Goal: Information Seeking & Learning: Learn about a topic

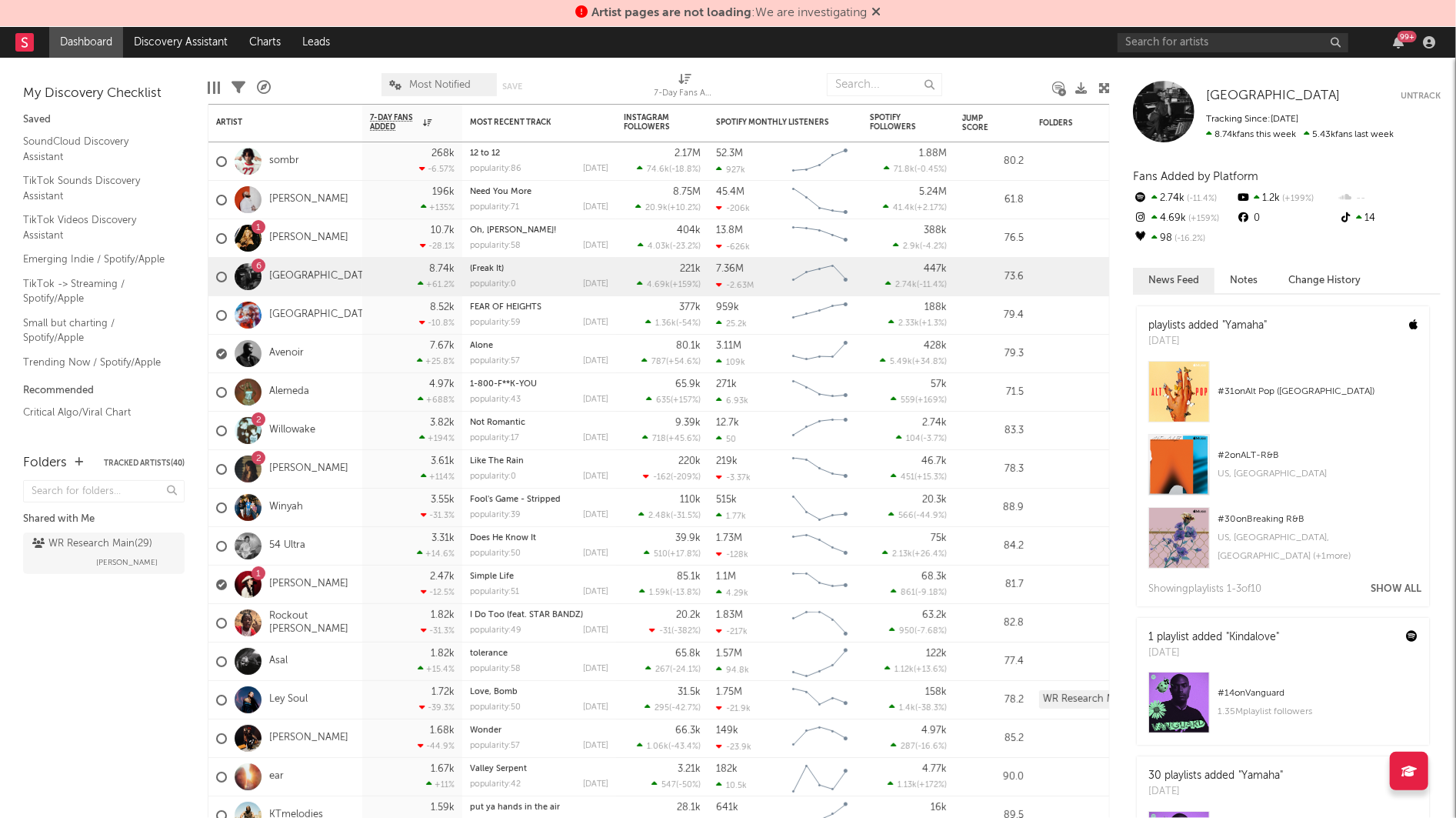
click at [874, 4] on span "Artist pages are not loading : We are investigating" at bounding box center [728, 13] width 306 height 18
click at [875, 10] on icon at bounding box center [876, 12] width 10 height 13
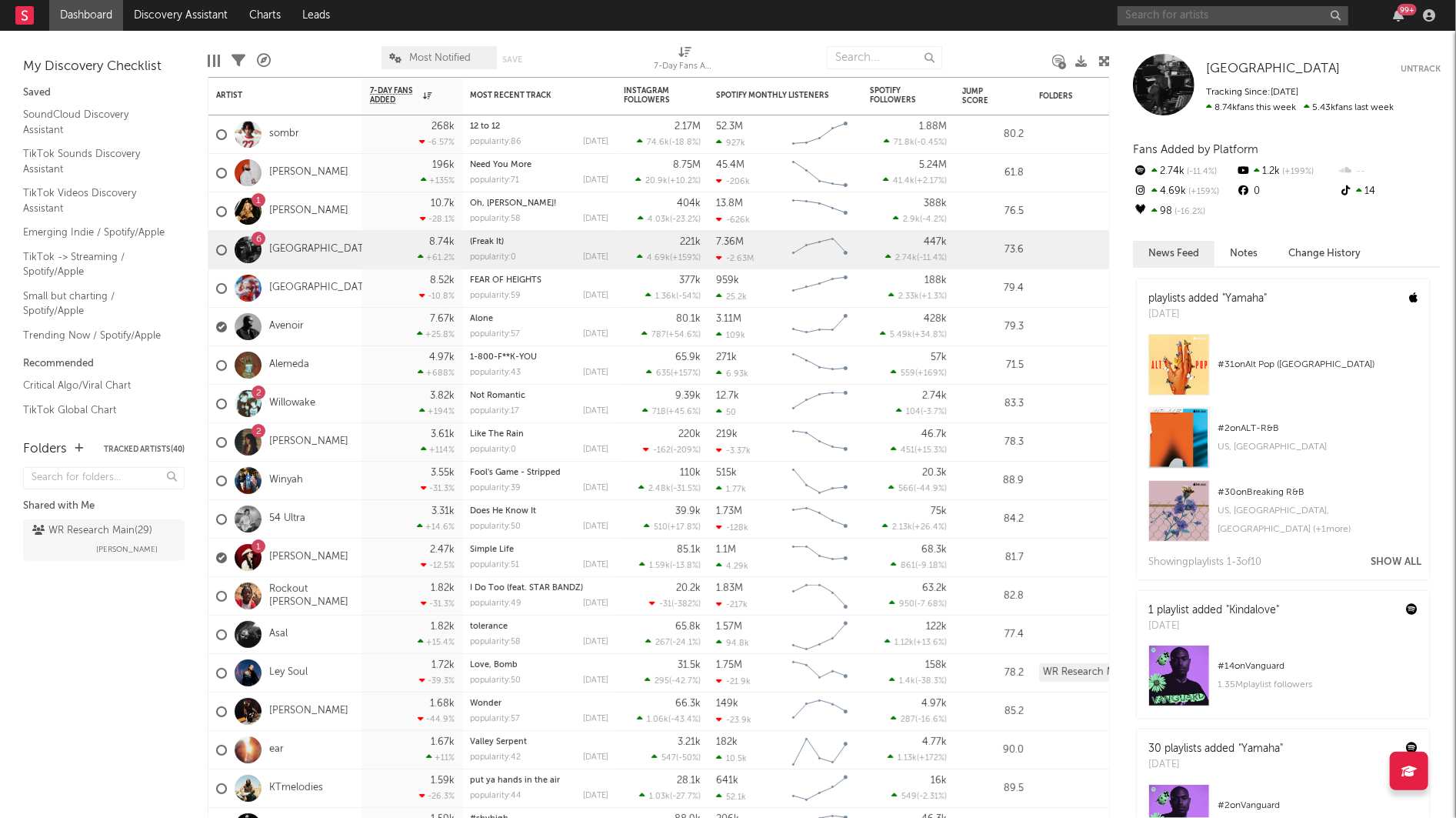
click at [1180, 8] on input "text" at bounding box center [1232, 16] width 230 height 19
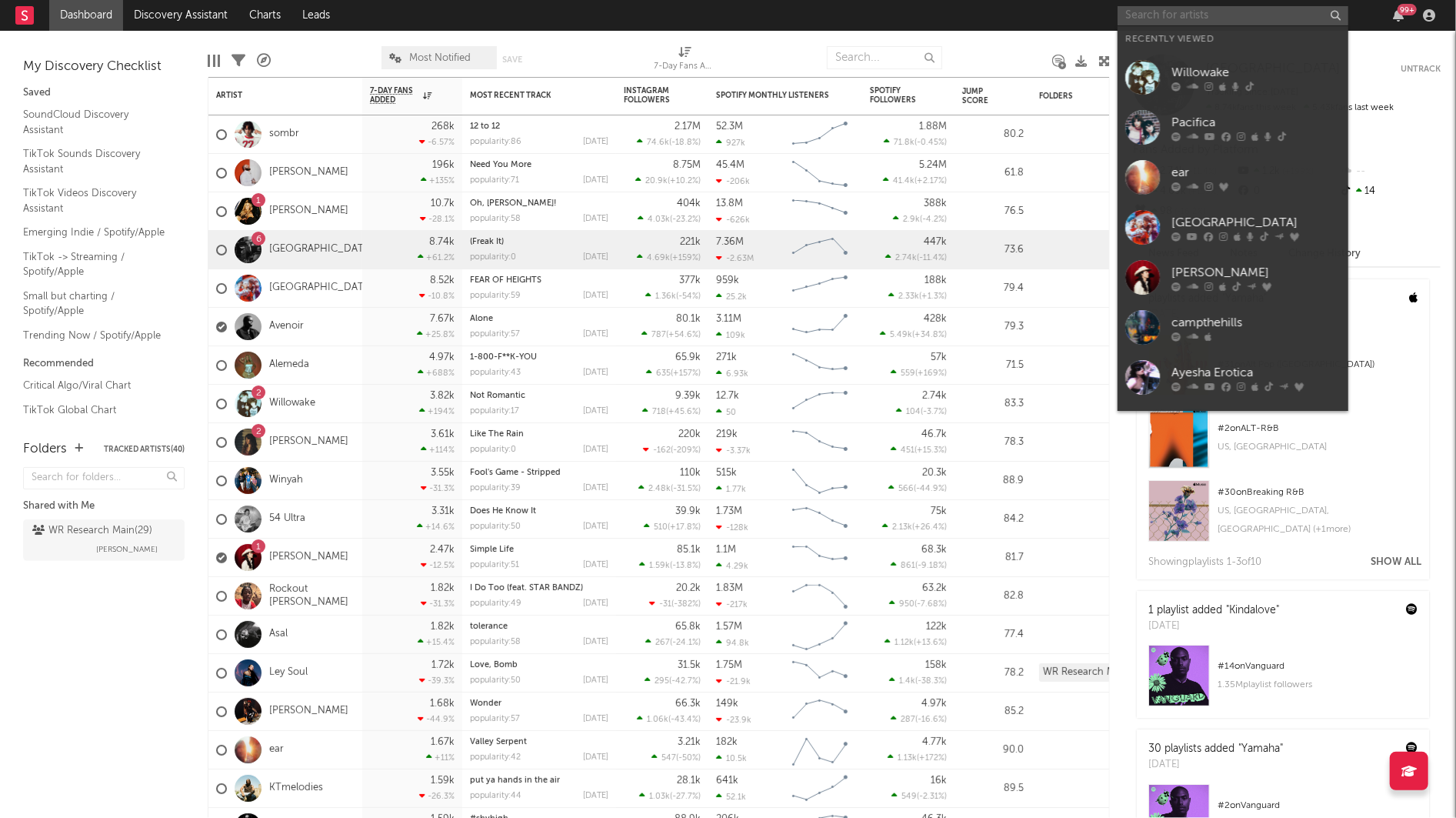
paste input "https://www.tiktok.com/@neeebbbb?_t=ZT-8yzEuRpYHni&_r=1"
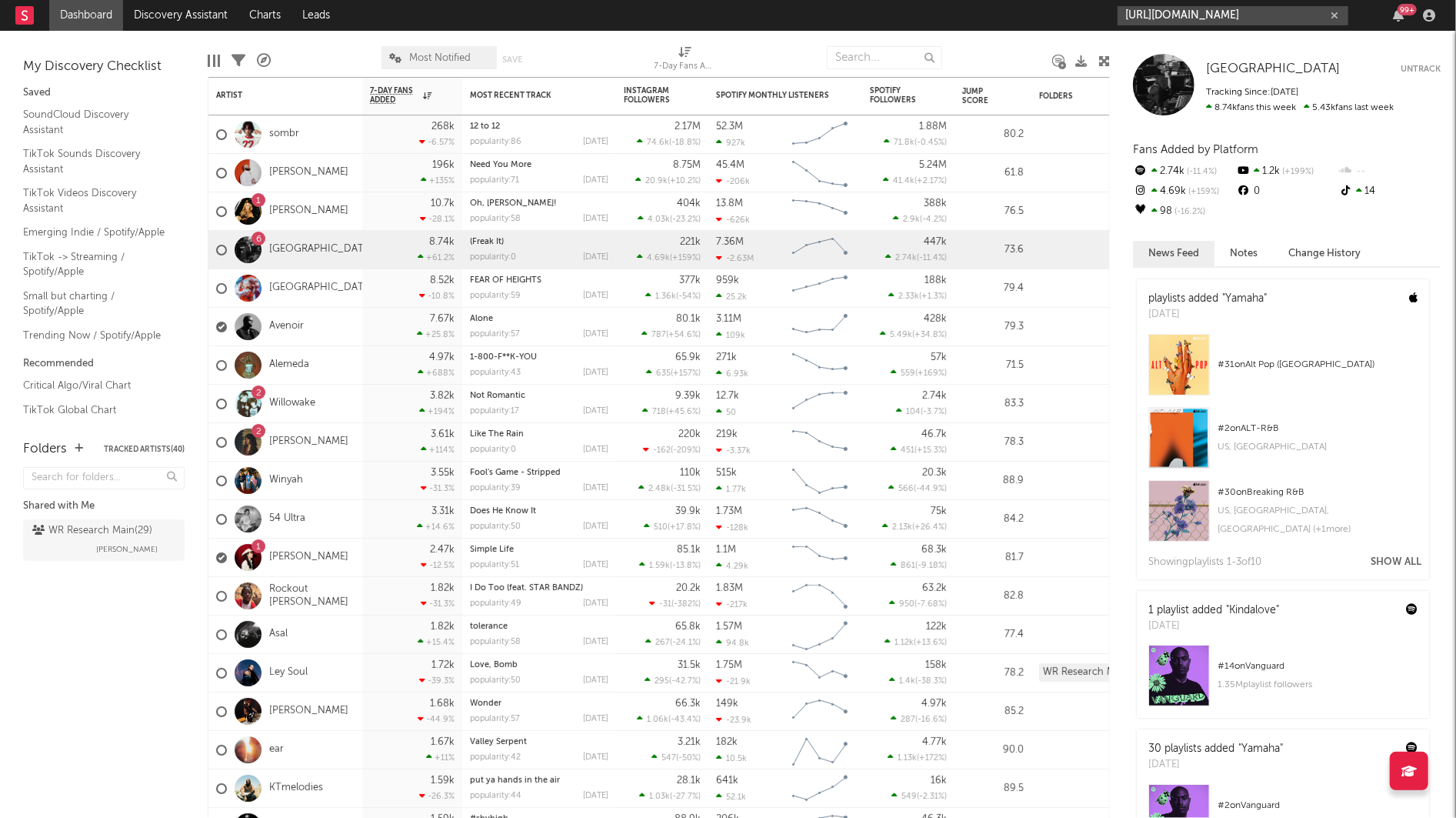
scroll to position [0, 117]
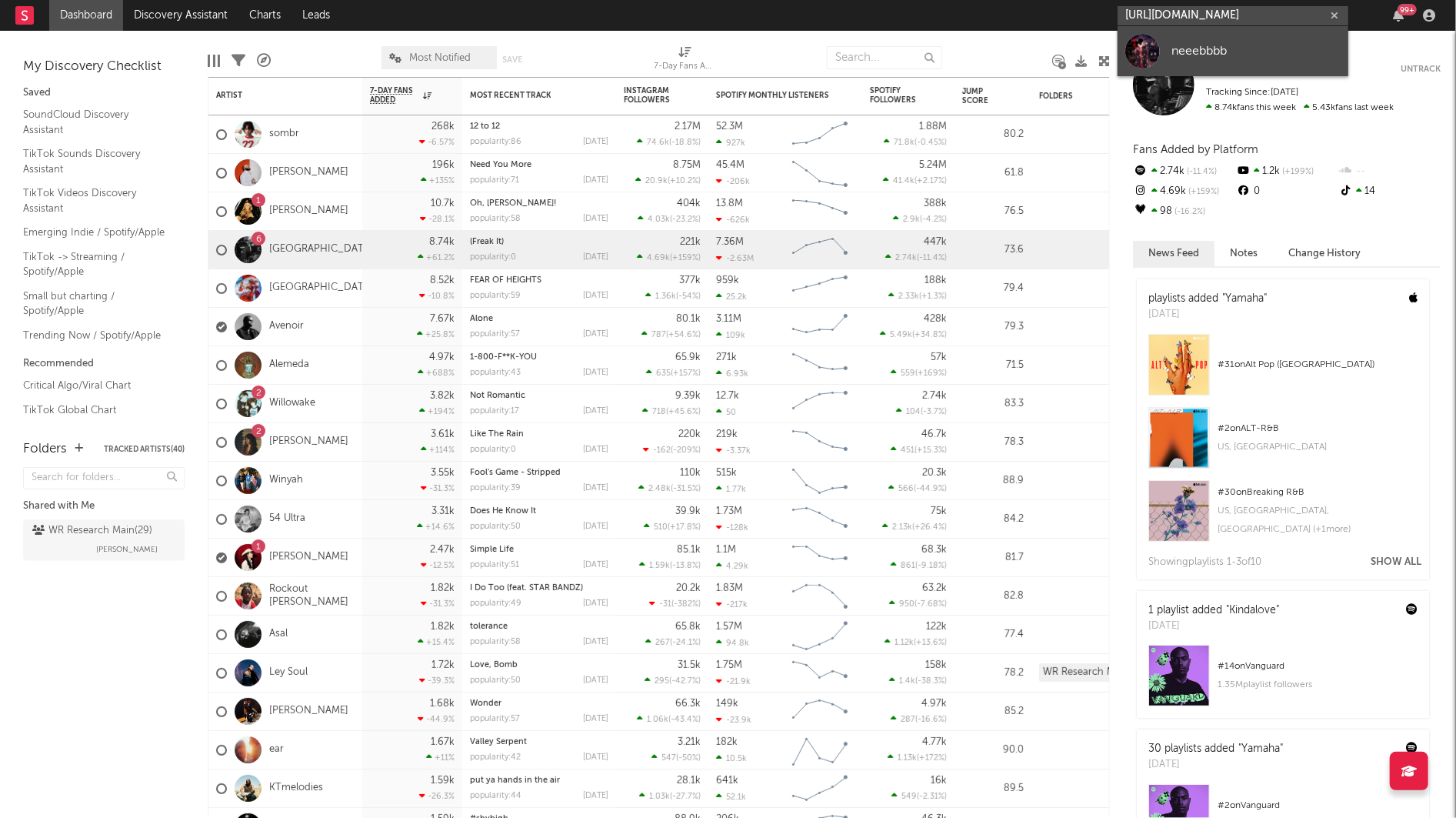
type input "https://www.tiktok.com/@neeebbbb?_t=ZT-8yzEuRpYHni&_r=1"
click at [1184, 39] on link "neeebbbb" at bounding box center [1232, 51] width 230 height 50
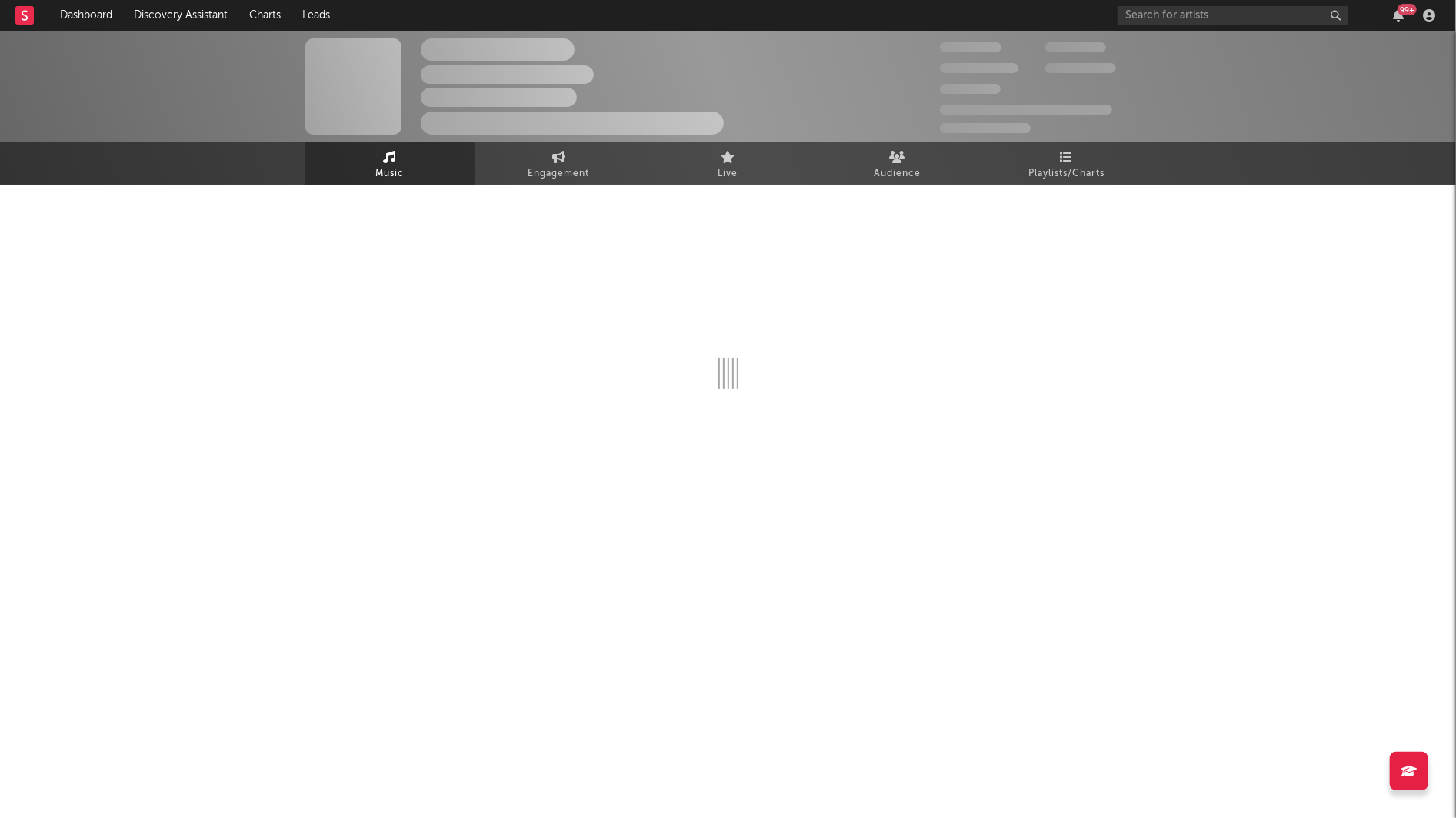
select select "1w"
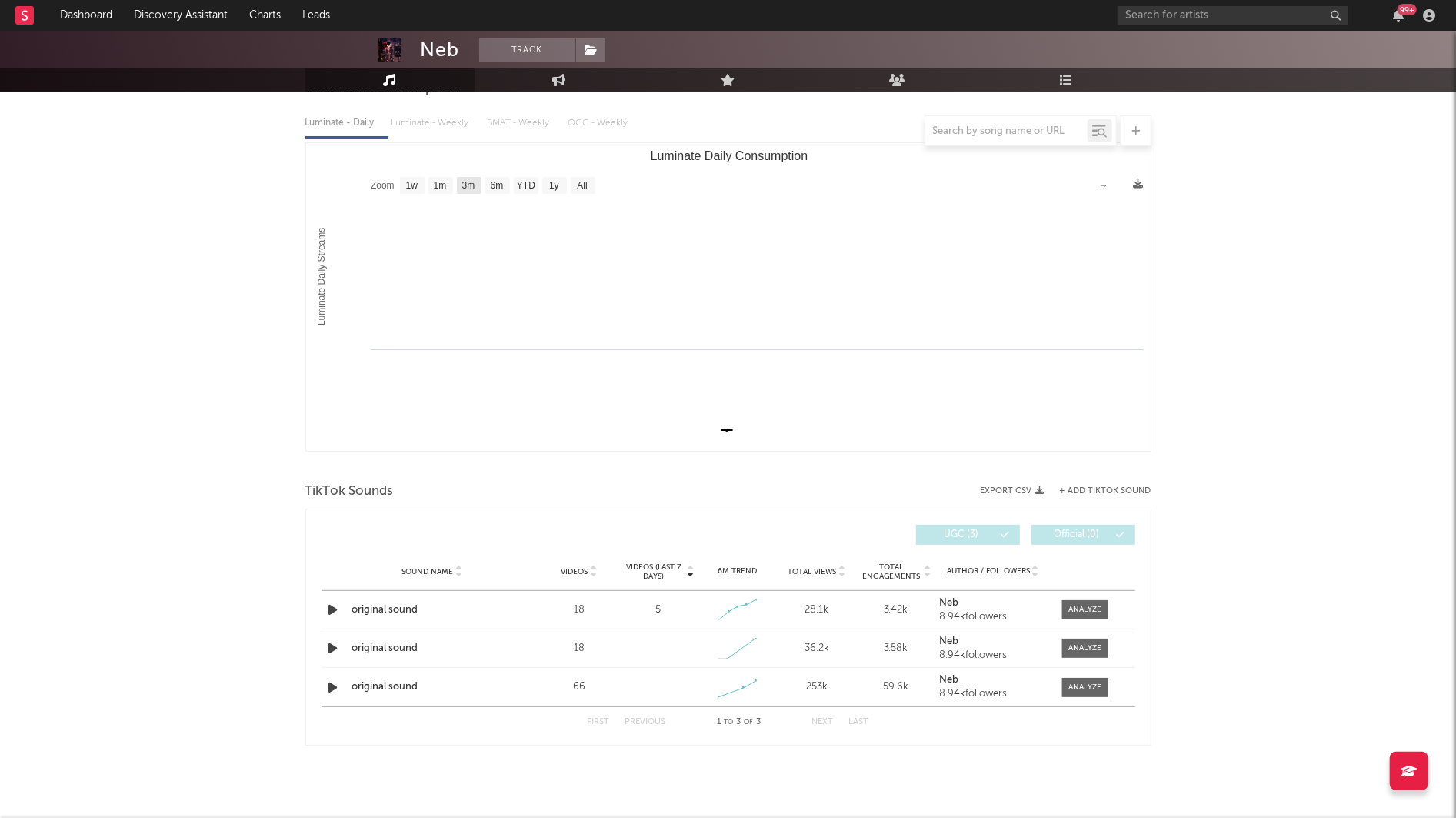
scroll to position [148, 0]
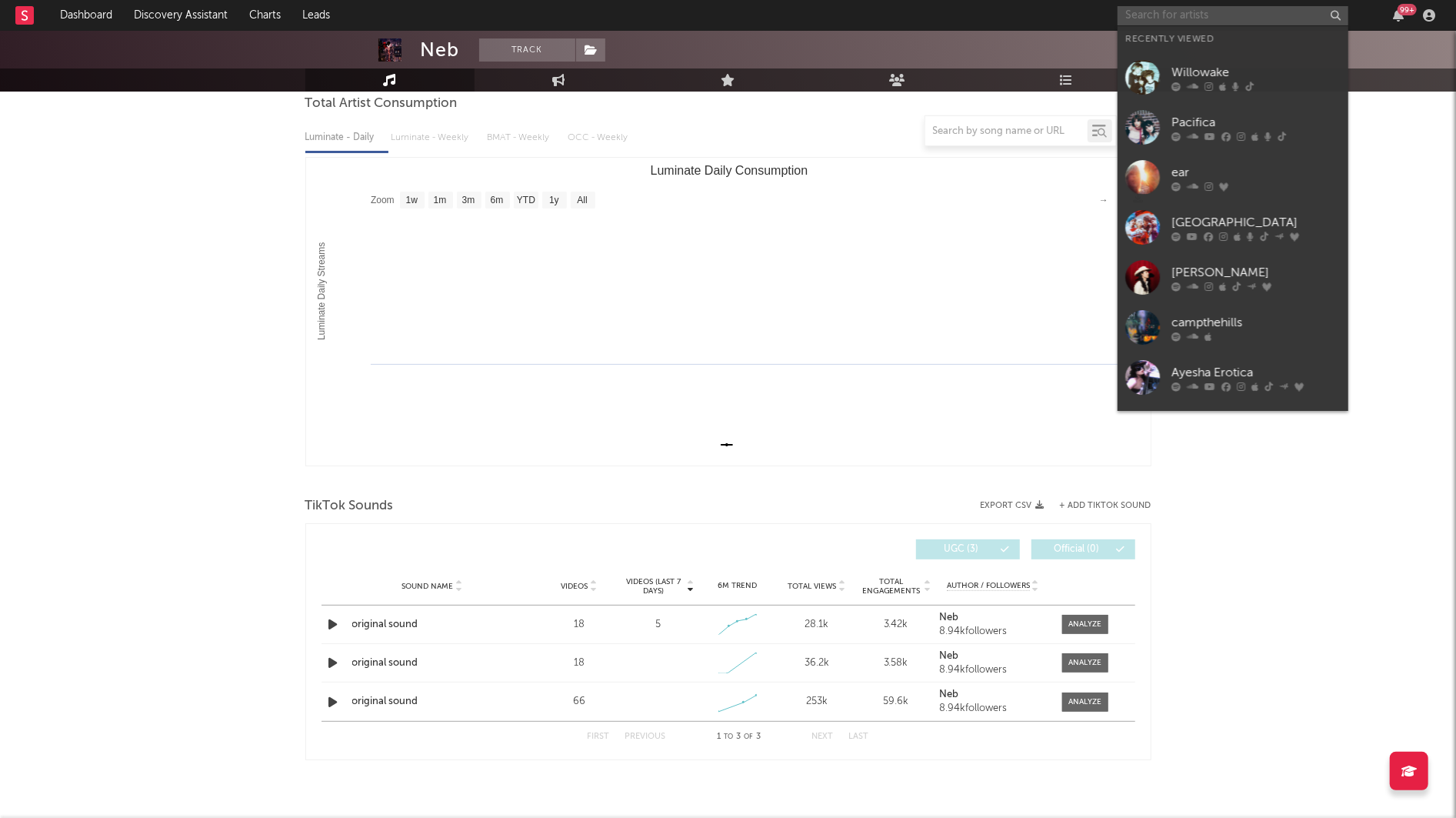
click at [1257, 13] on input "text" at bounding box center [1232, 16] width 230 height 19
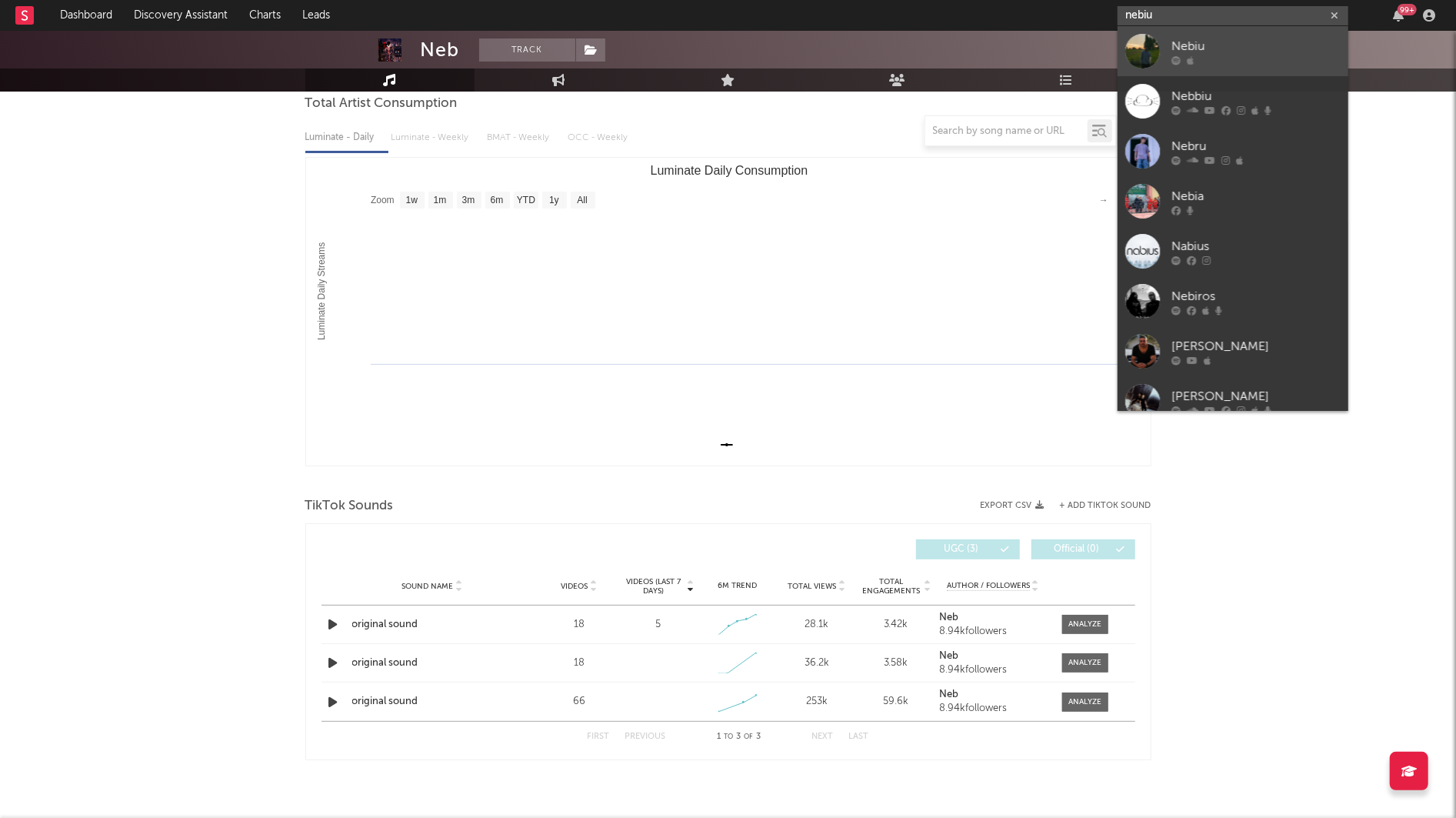
type input "nebiu"
click at [1189, 37] on div "Nebiu" at bounding box center [1256, 46] width 169 height 18
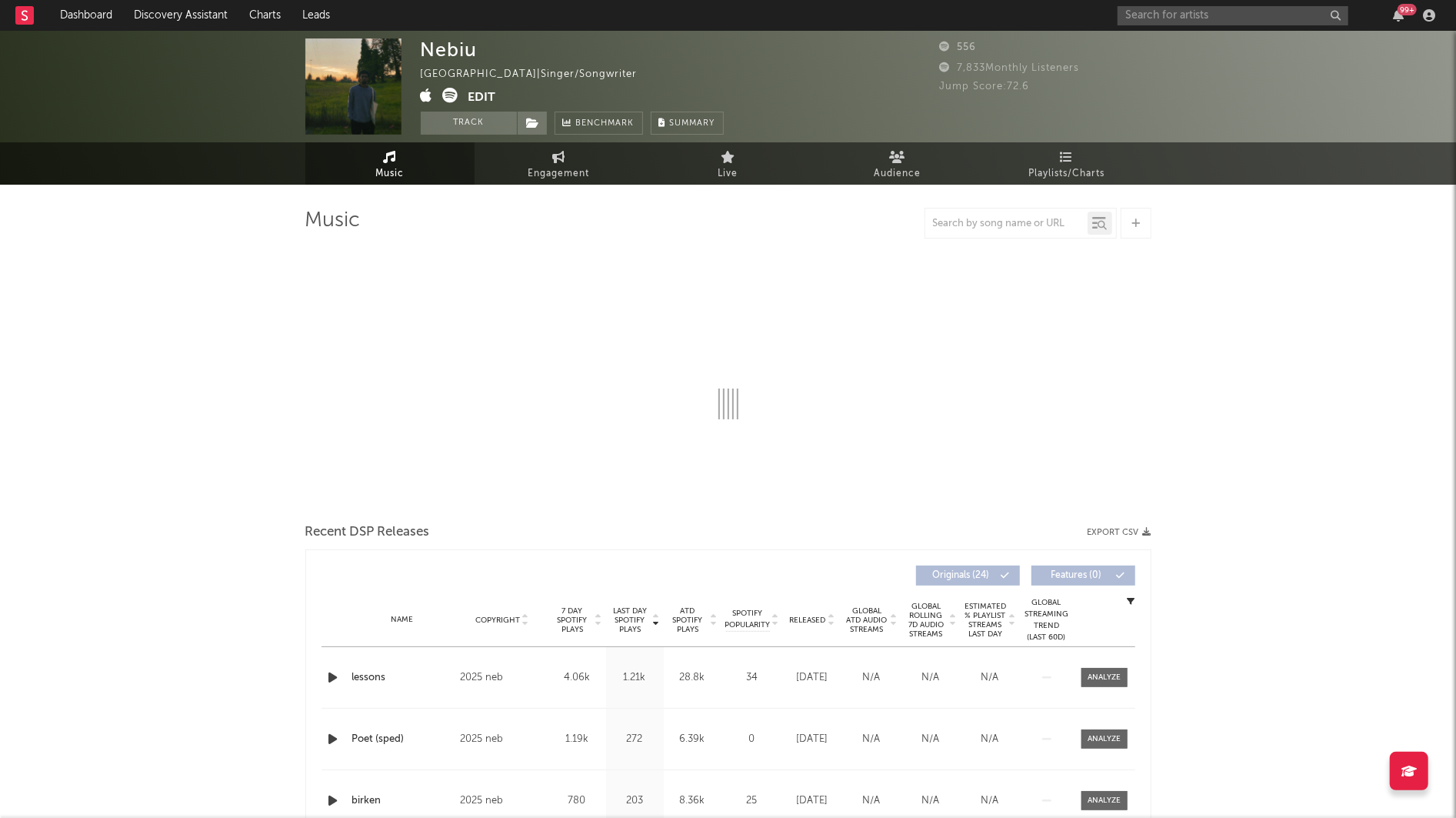
select select "1w"
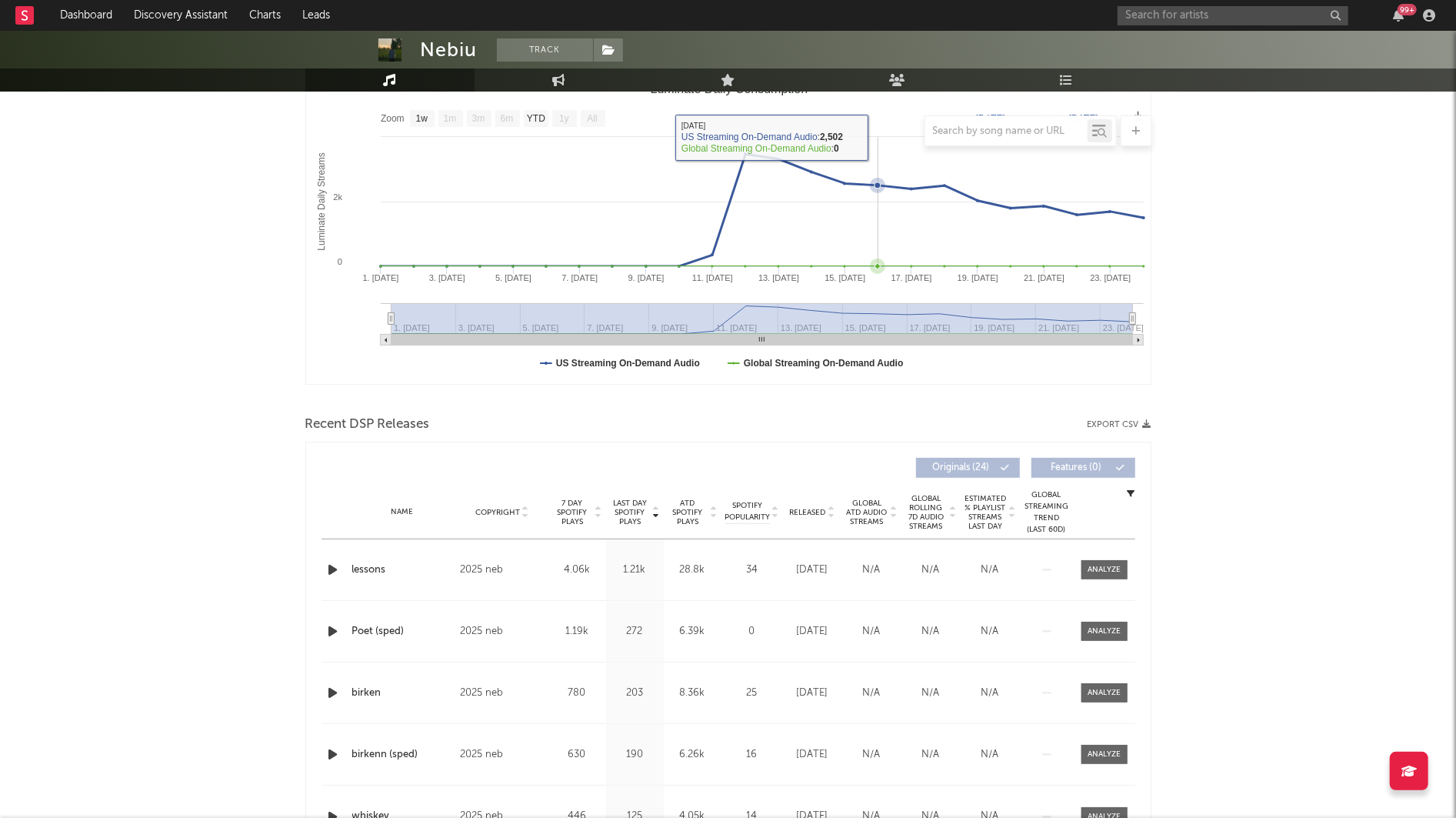
scroll to position [231, 0]
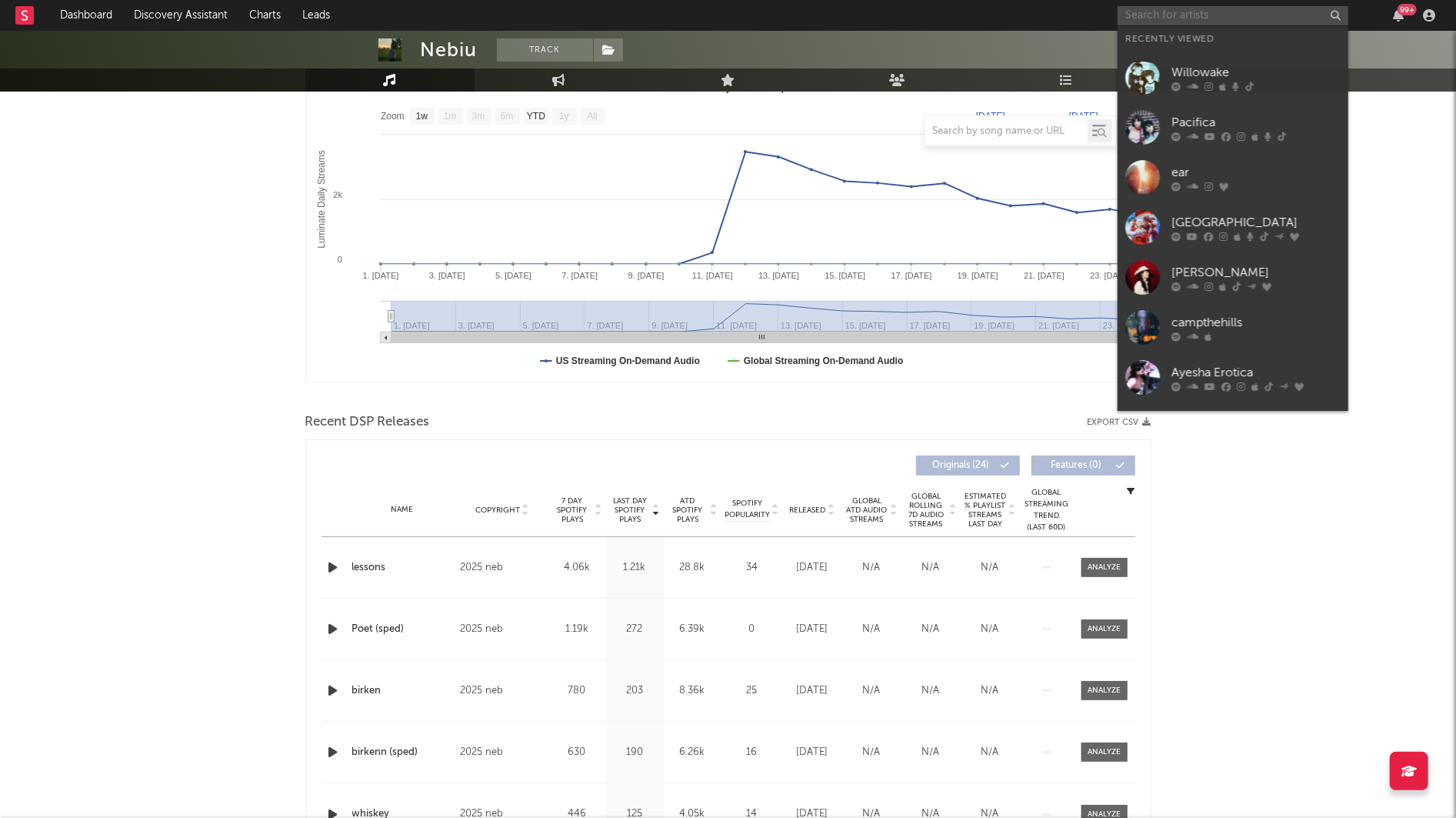
click at [1158, 13] on input "text" at bounding box center [1232, 16] width 230 height 19
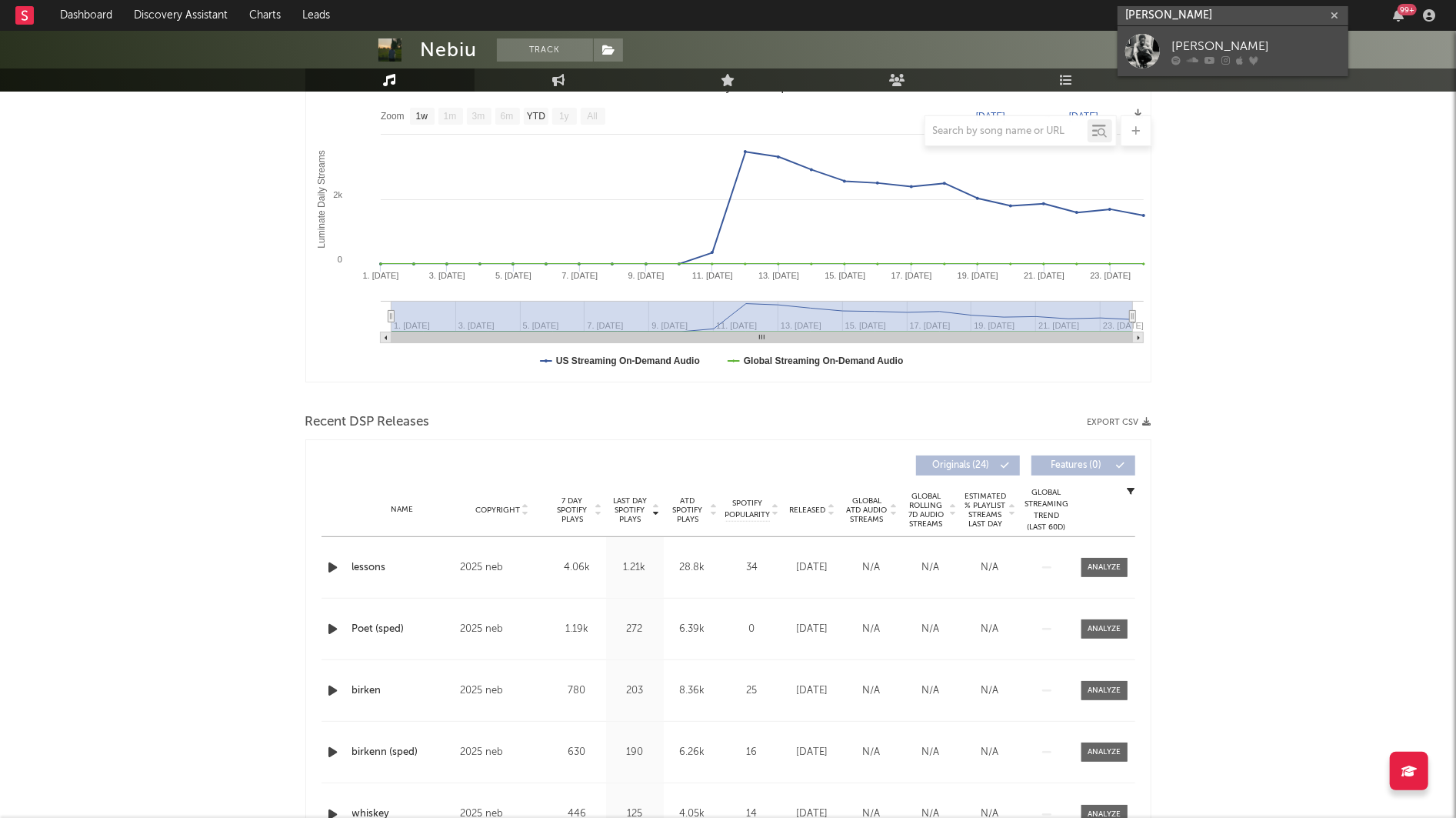
type input "lucy bedroque"
click at [1177, 44] on div "[PERSON_NAME]" at bounding box center [1256, 46] width 169 height 18
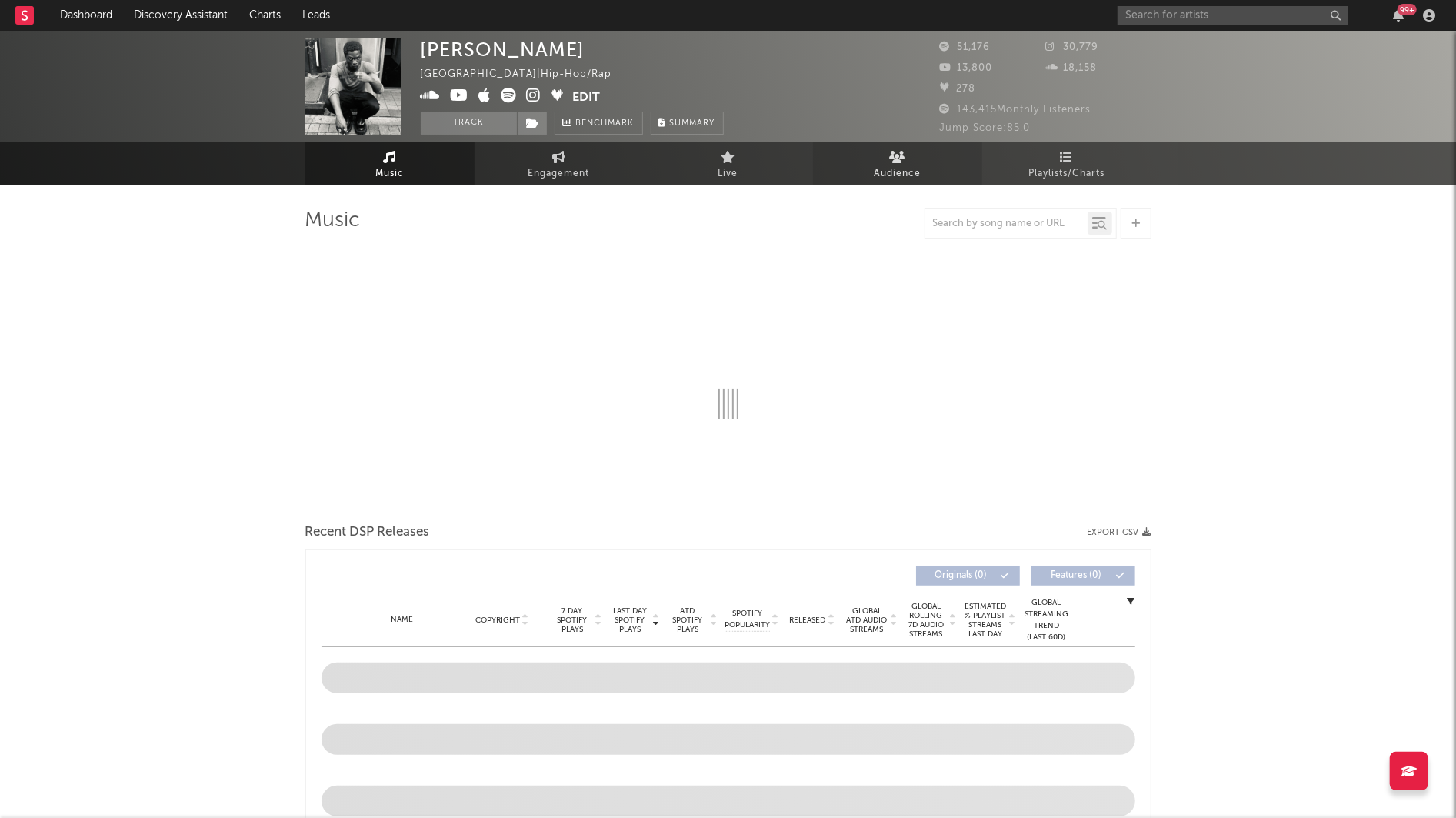
select select "6m"
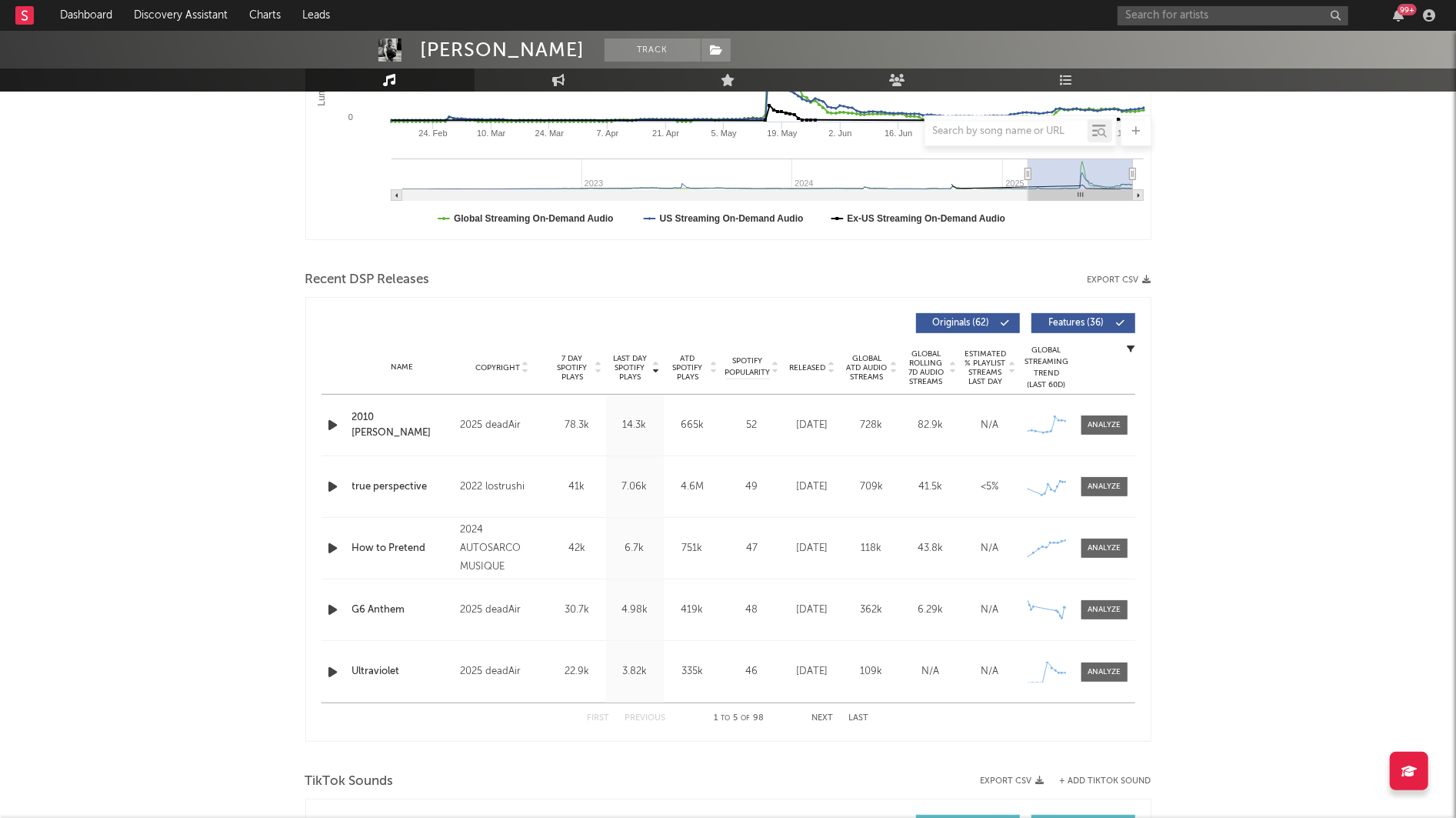
scroll to position [487, 0]
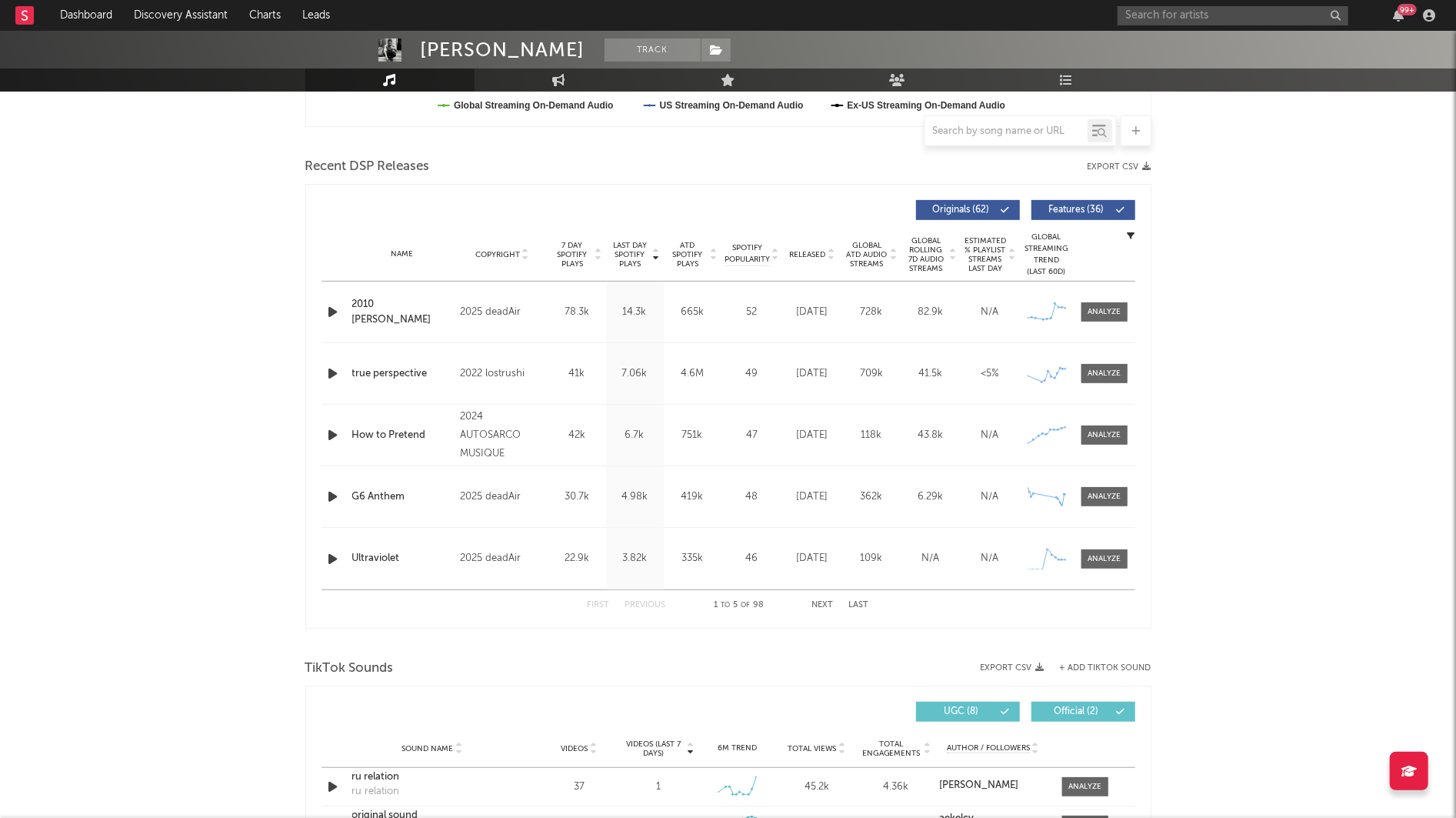
click at [1080, 309] on div at bounding box center [1102, 312] width 50 height 19
click at [1095, 309] on div at bounding box center [1104, 312] width 33 height 12
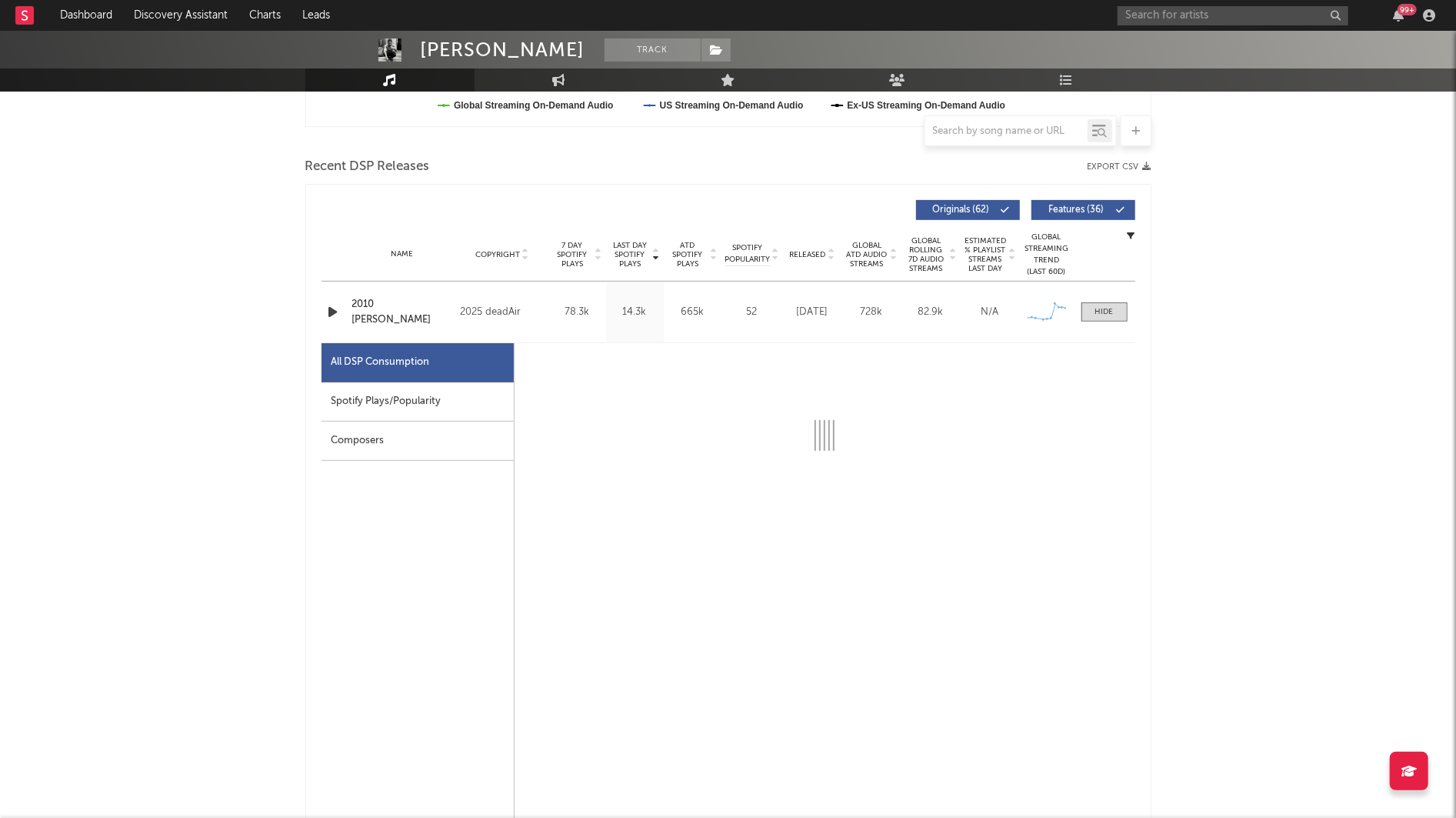
select select "1w"
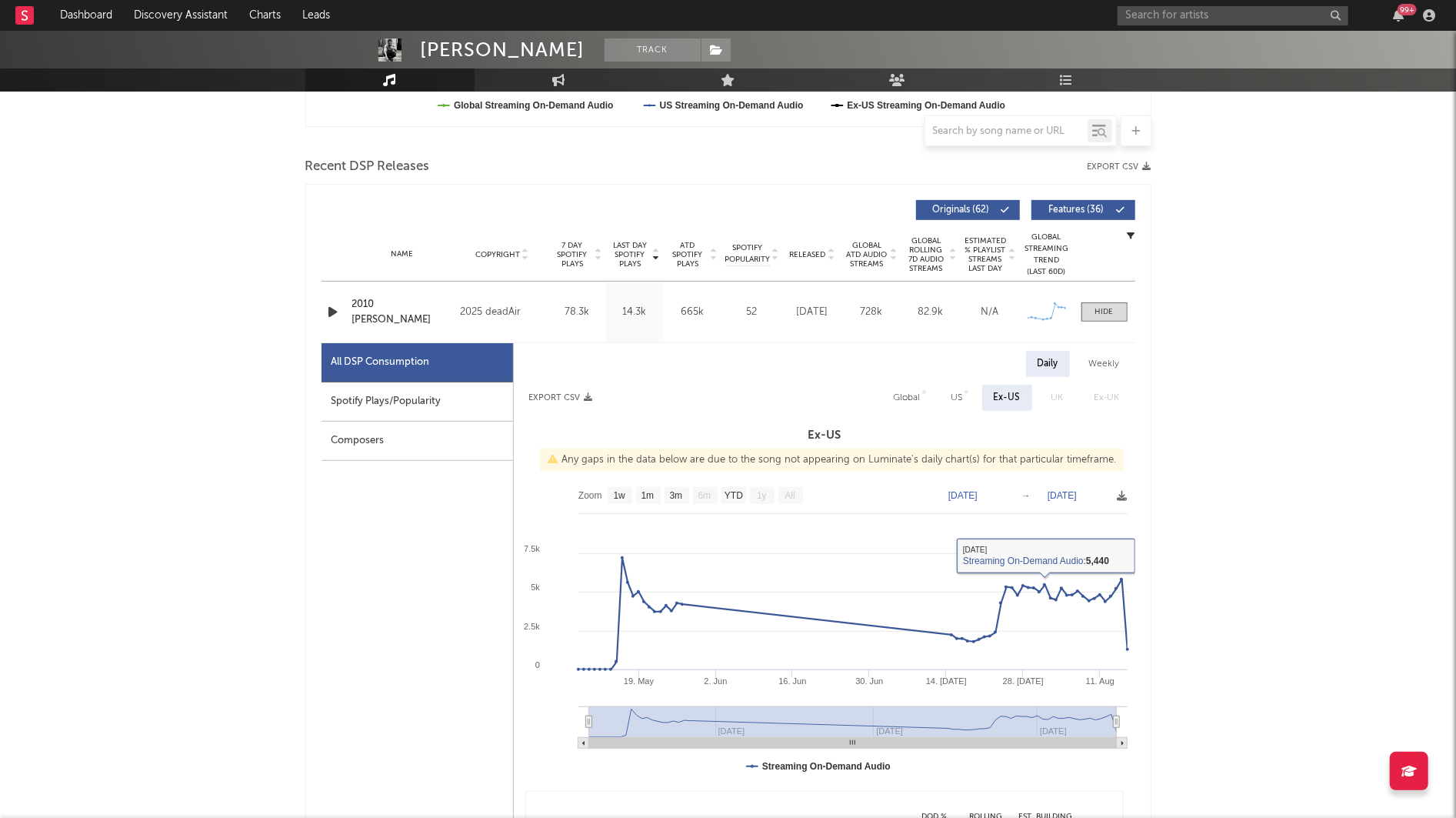
click at [962, 401] on div "US" at bounding box center [957, 398] width 12 height 18
select select "1w"
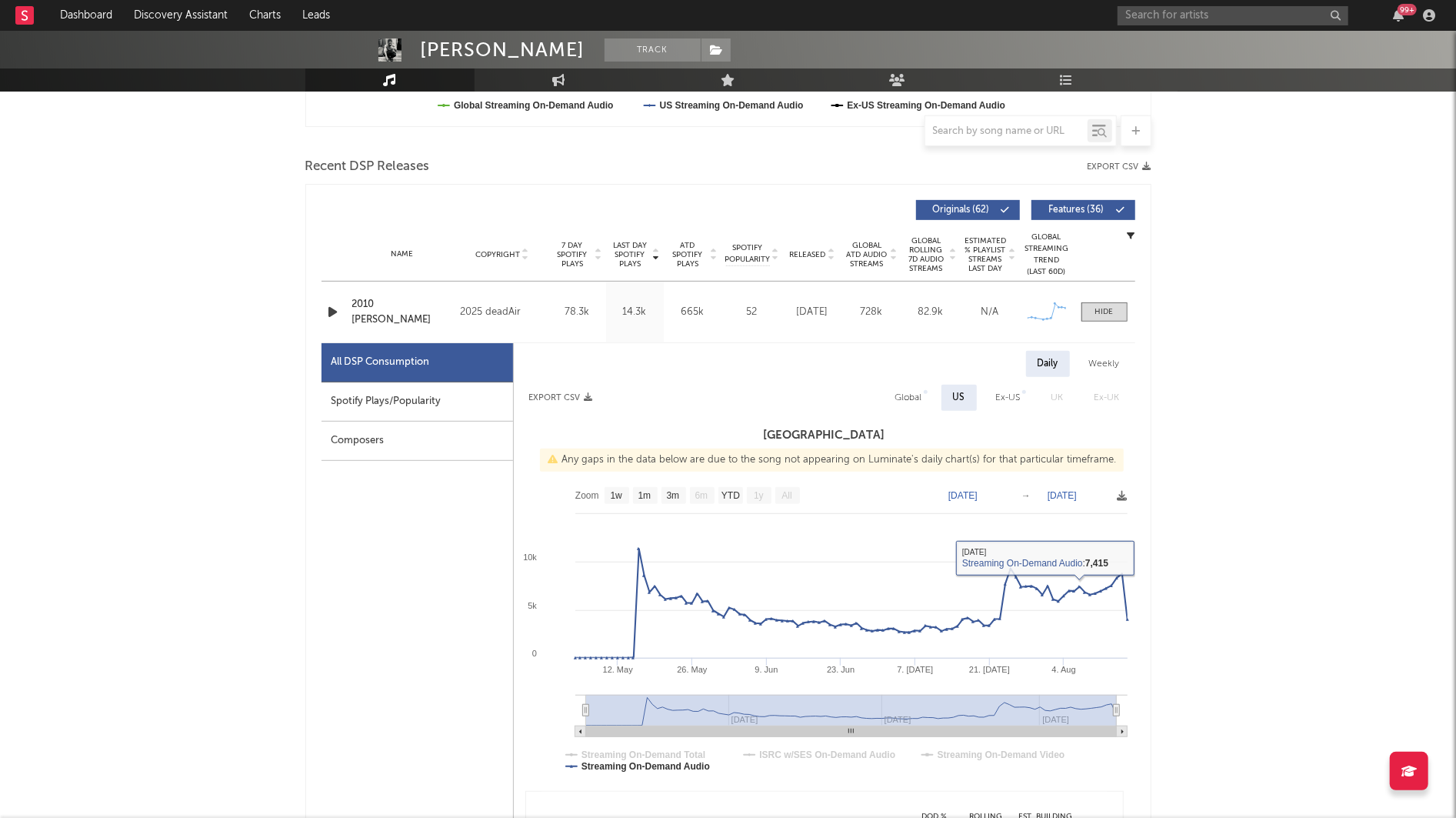
click at [920, 389] on div "Global" at bounding box center [909, 398] width 27 height 18
select select "1w"
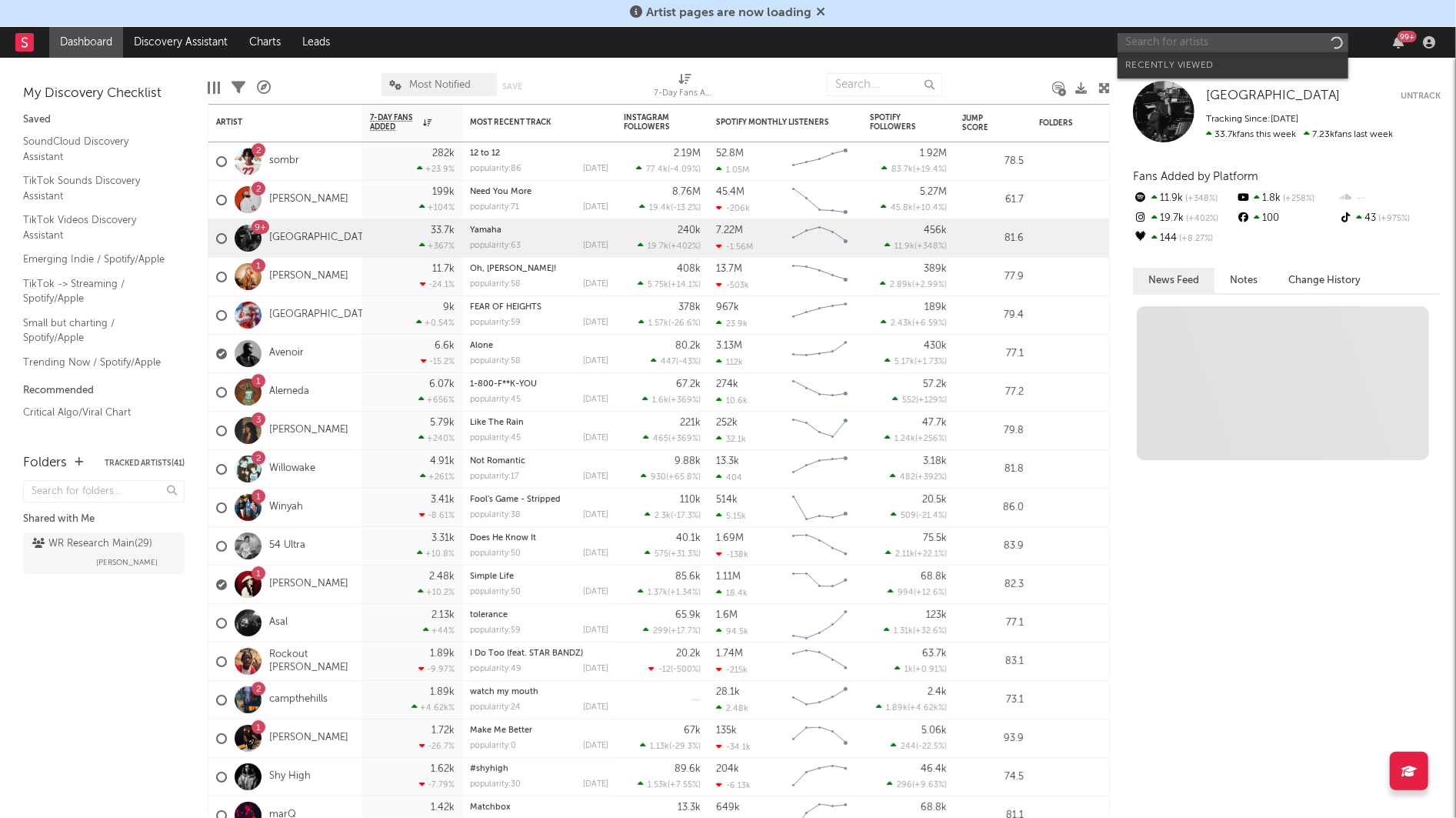
click at [1182, 51] on input "text" at bounding box center [1232, 43] width 230 height 19
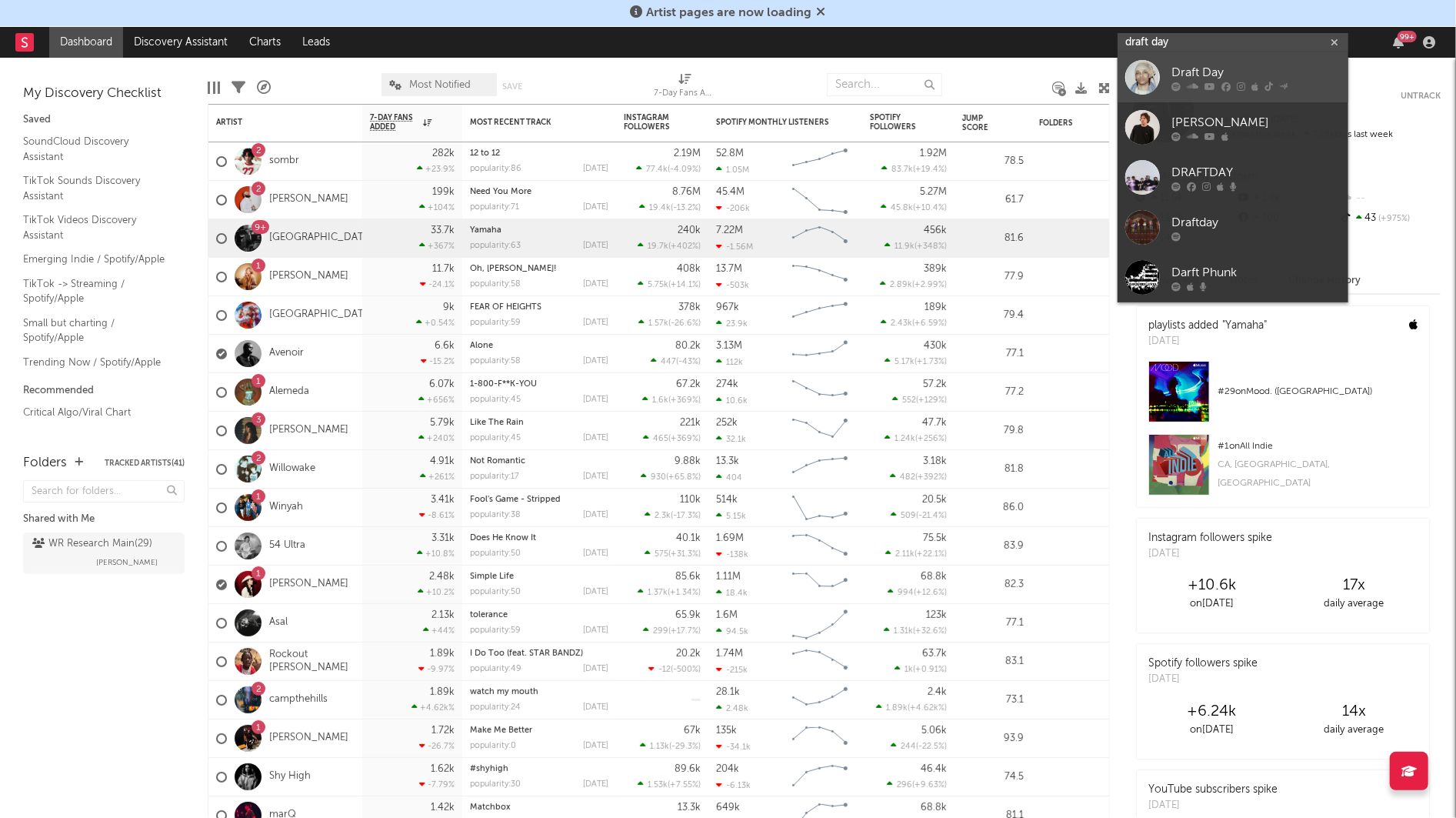
type input "draft day"
click at [1241, 91] on link "Draft Day" at bounding box center [1232, 77] width 230 height 50
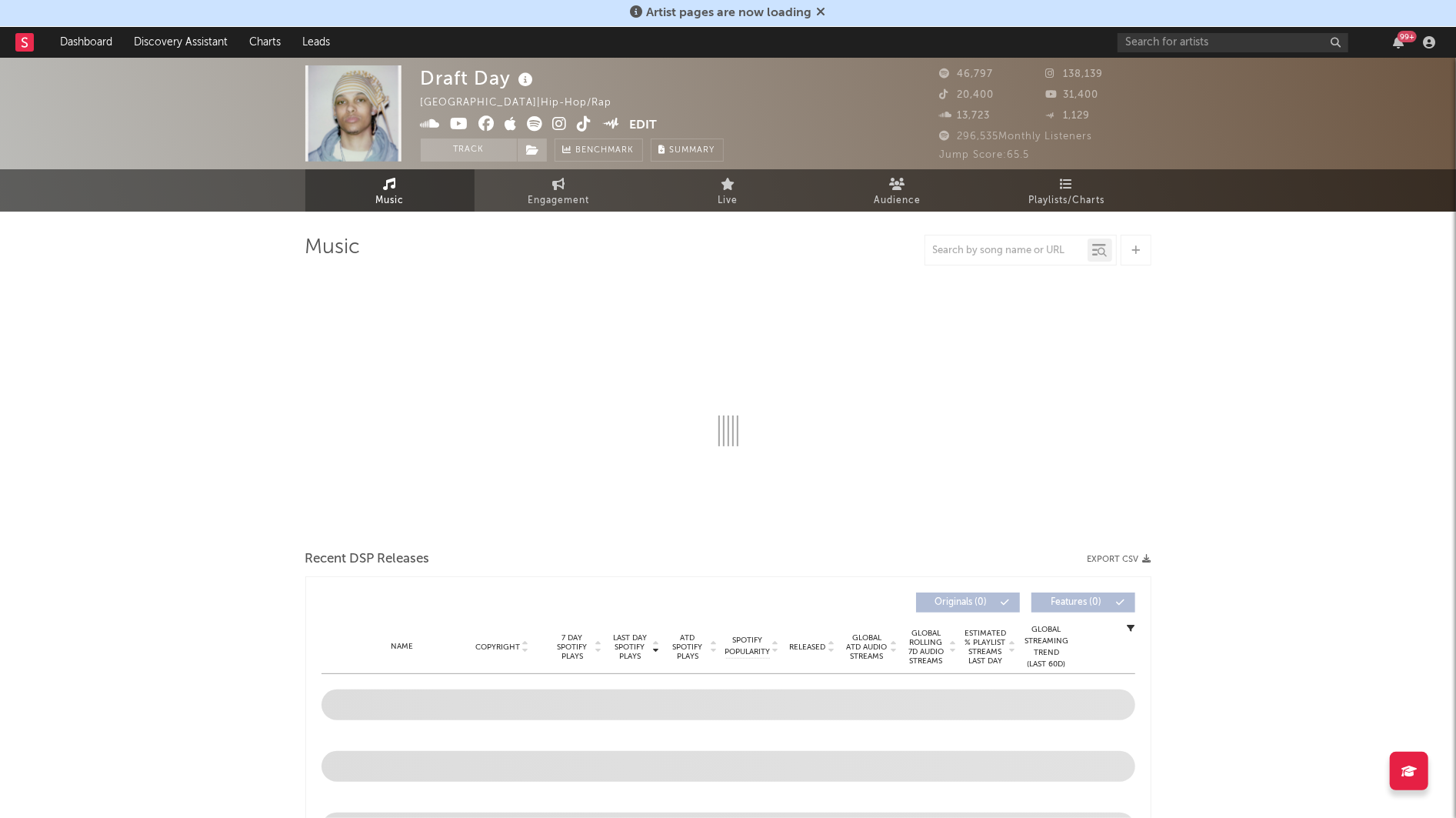
select select "6m"
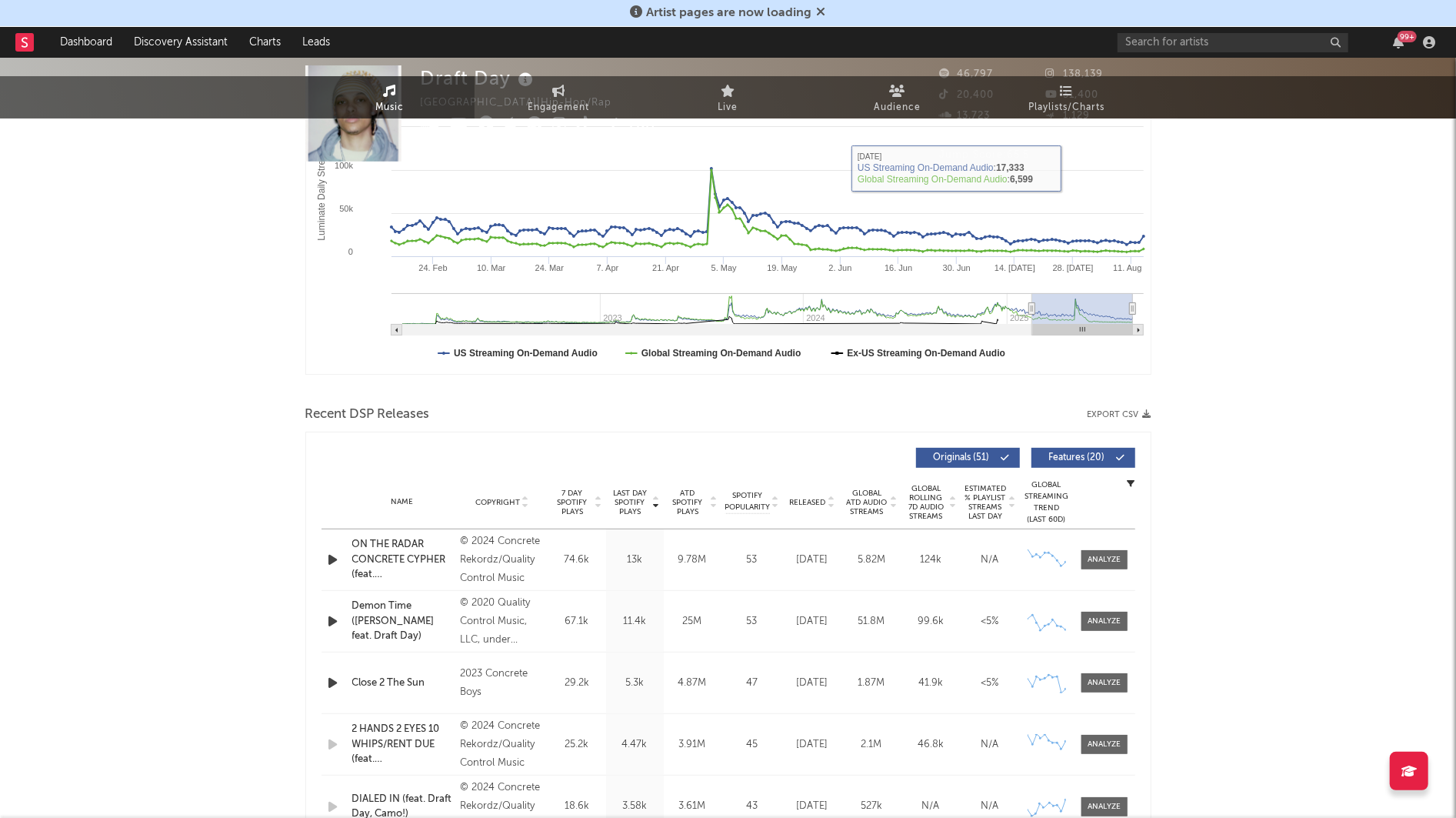
scroll to position [357, 0]
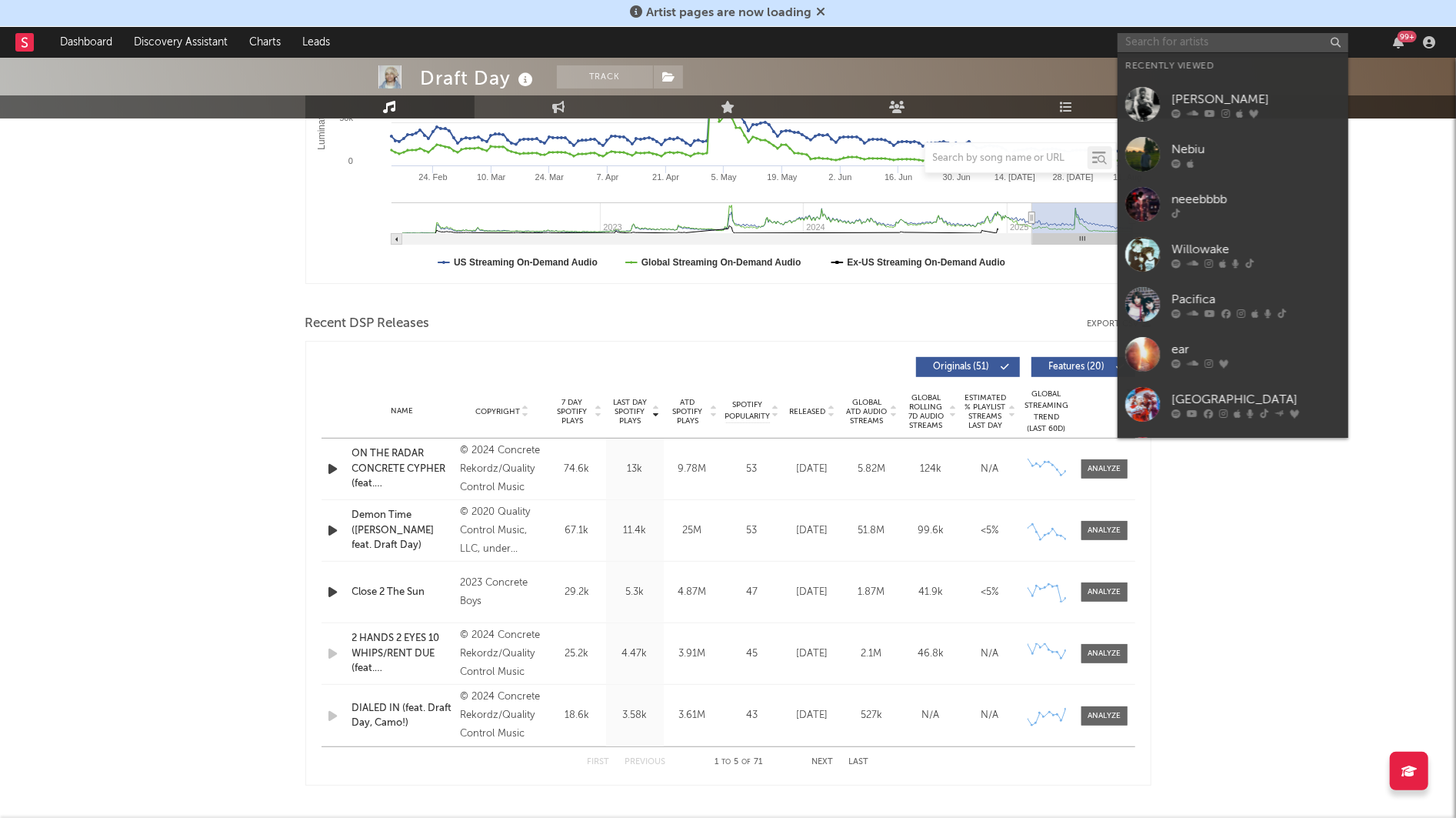
click at [1183, 50] on input "text" at bounding box center [1232, 43] width 230 height 19
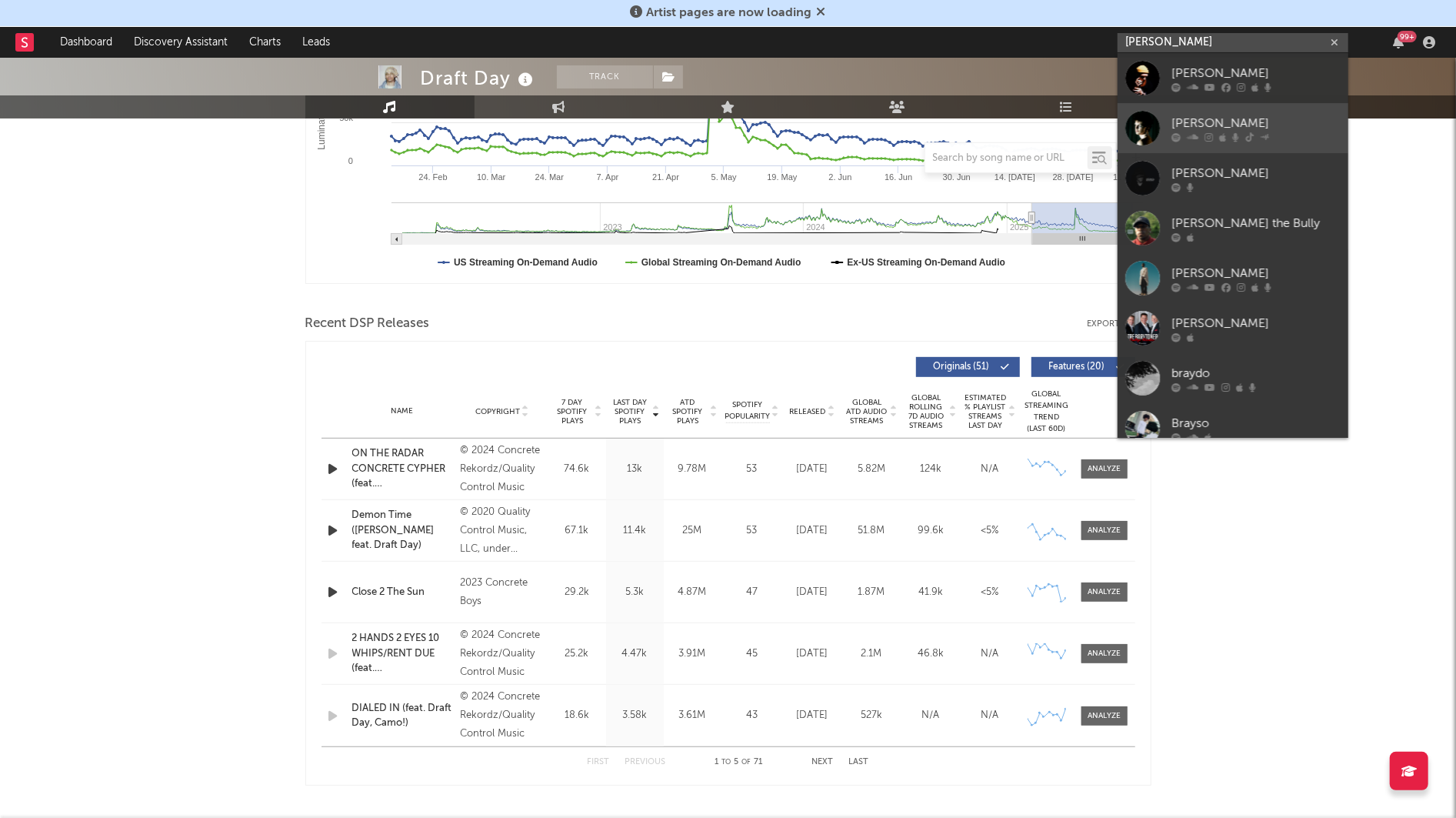
type input "BRAYTON"
click at [1182, 121] on div "BRAYTON" at bounding box center [1256, 123] width 169 height 18
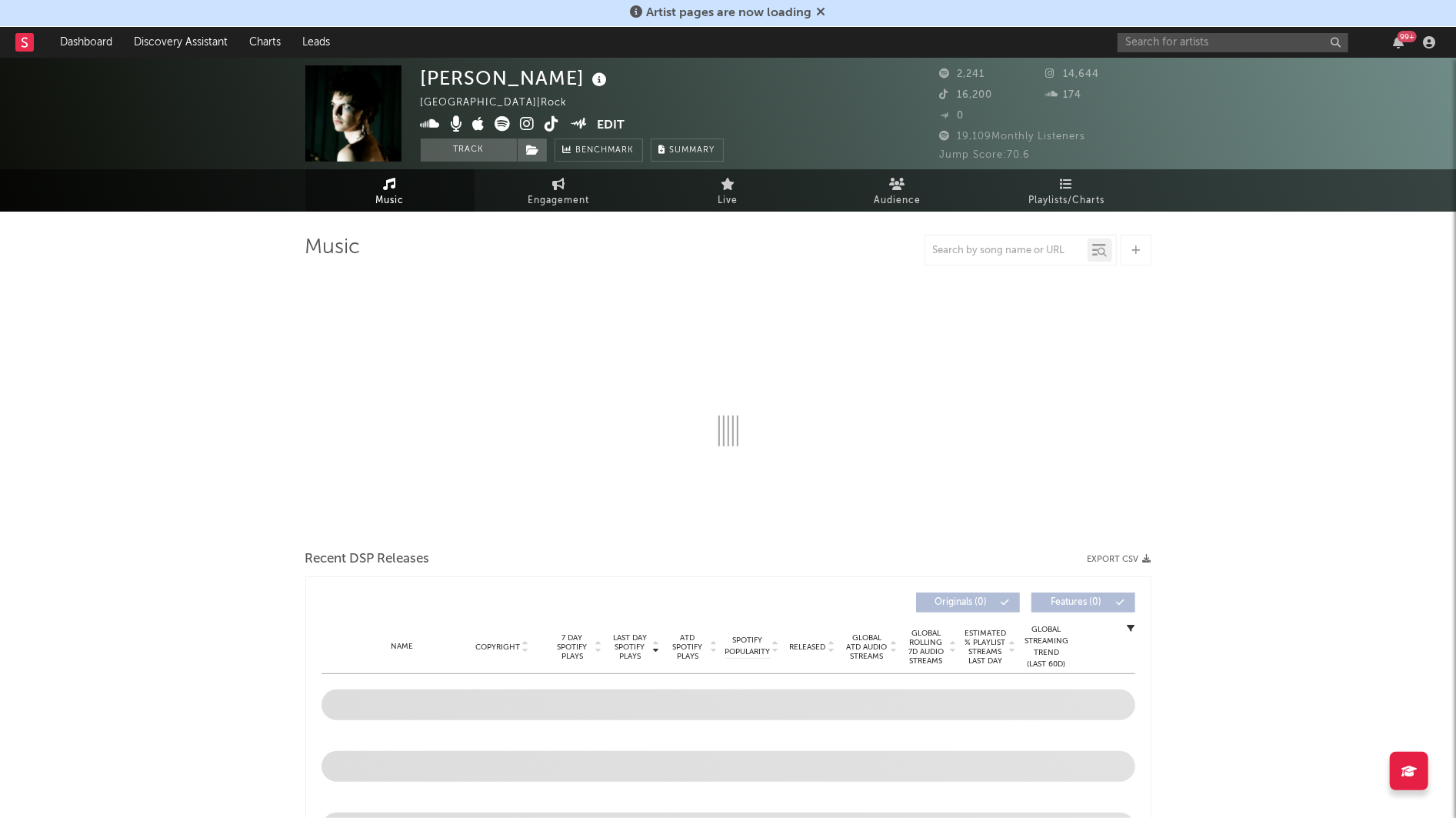
select select "1w"
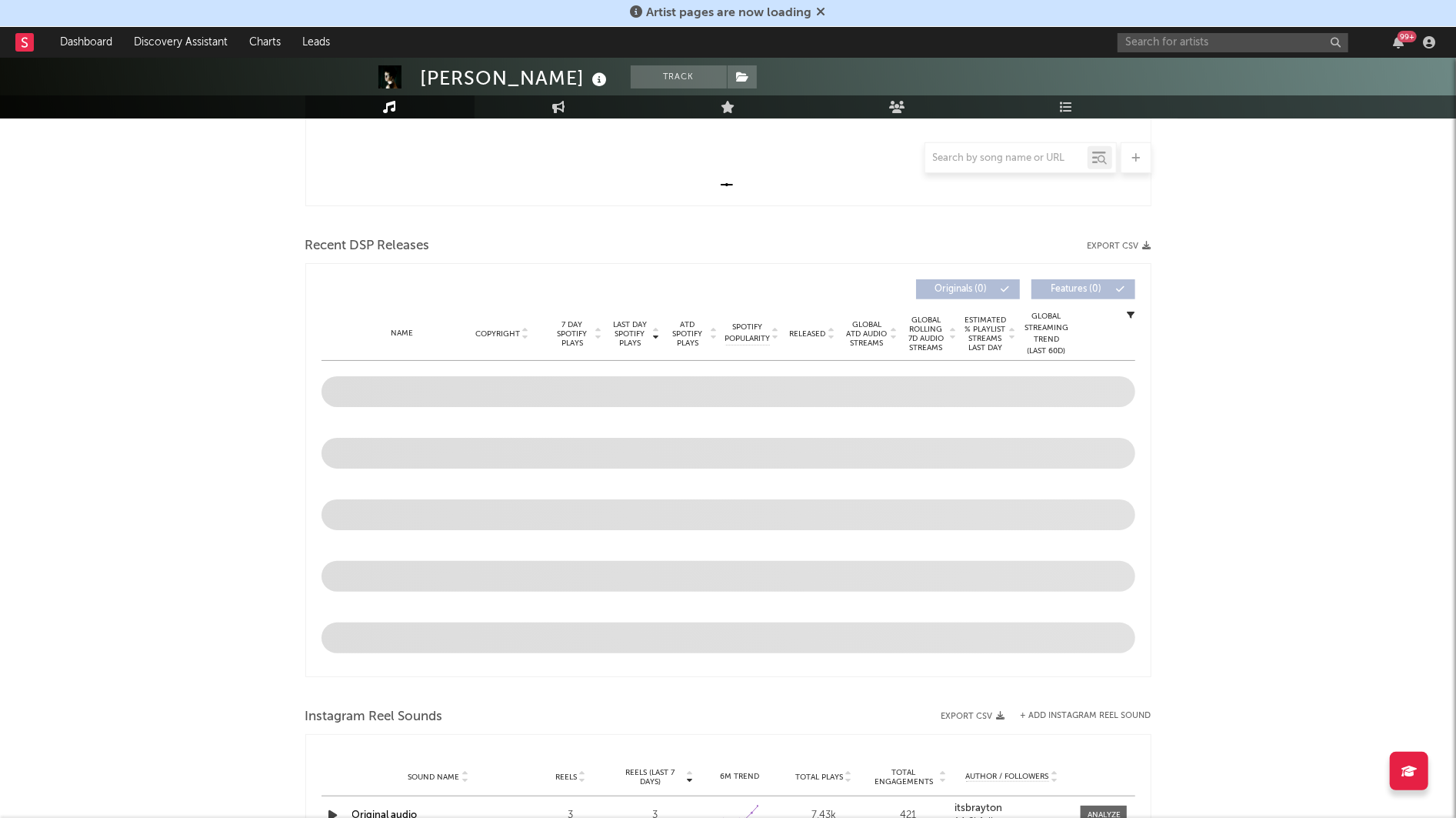
scroll to position [434, 0]
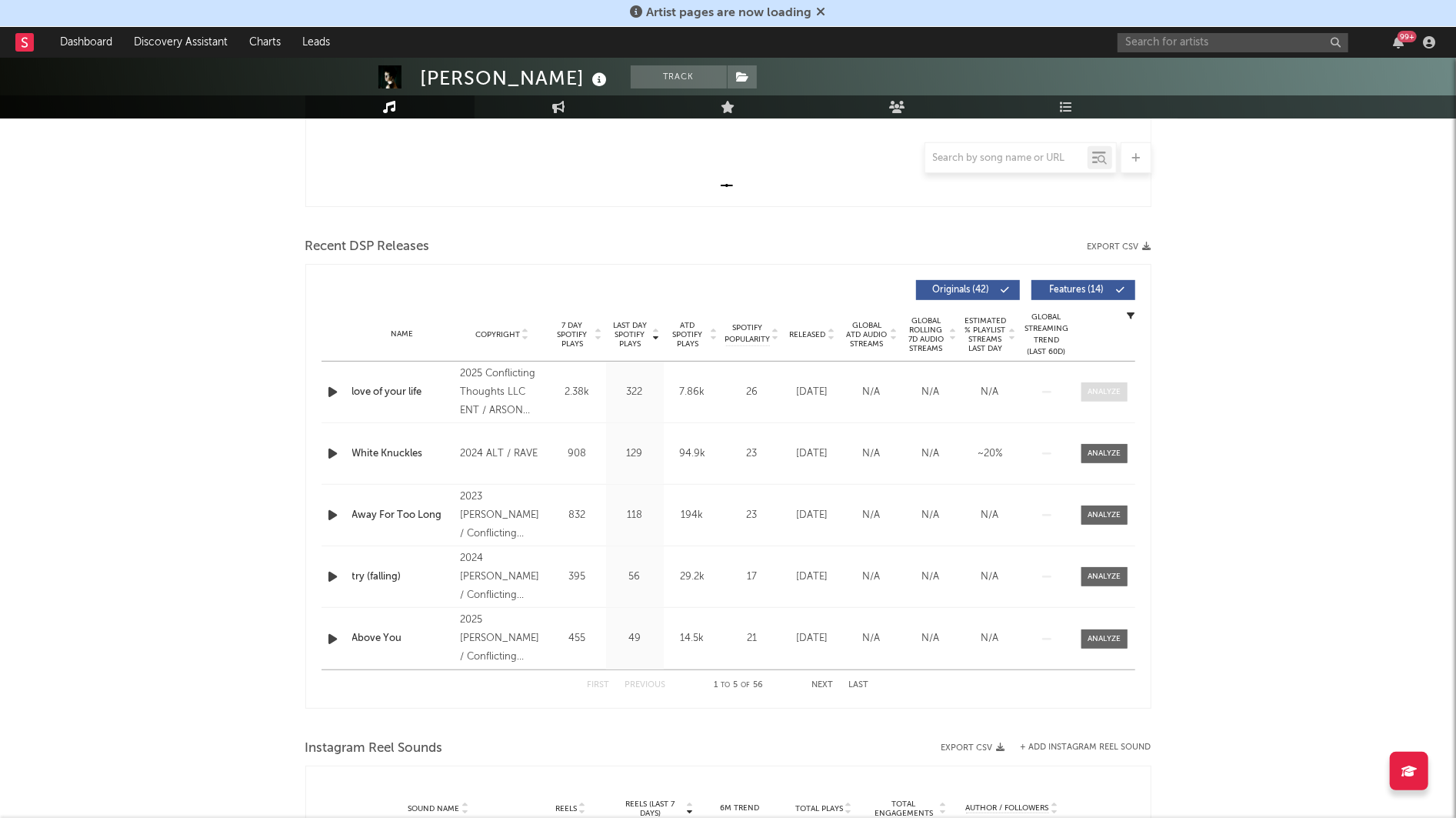
click at [1097, 387] on div at bounding box center [1104, 392] width 33 height 12
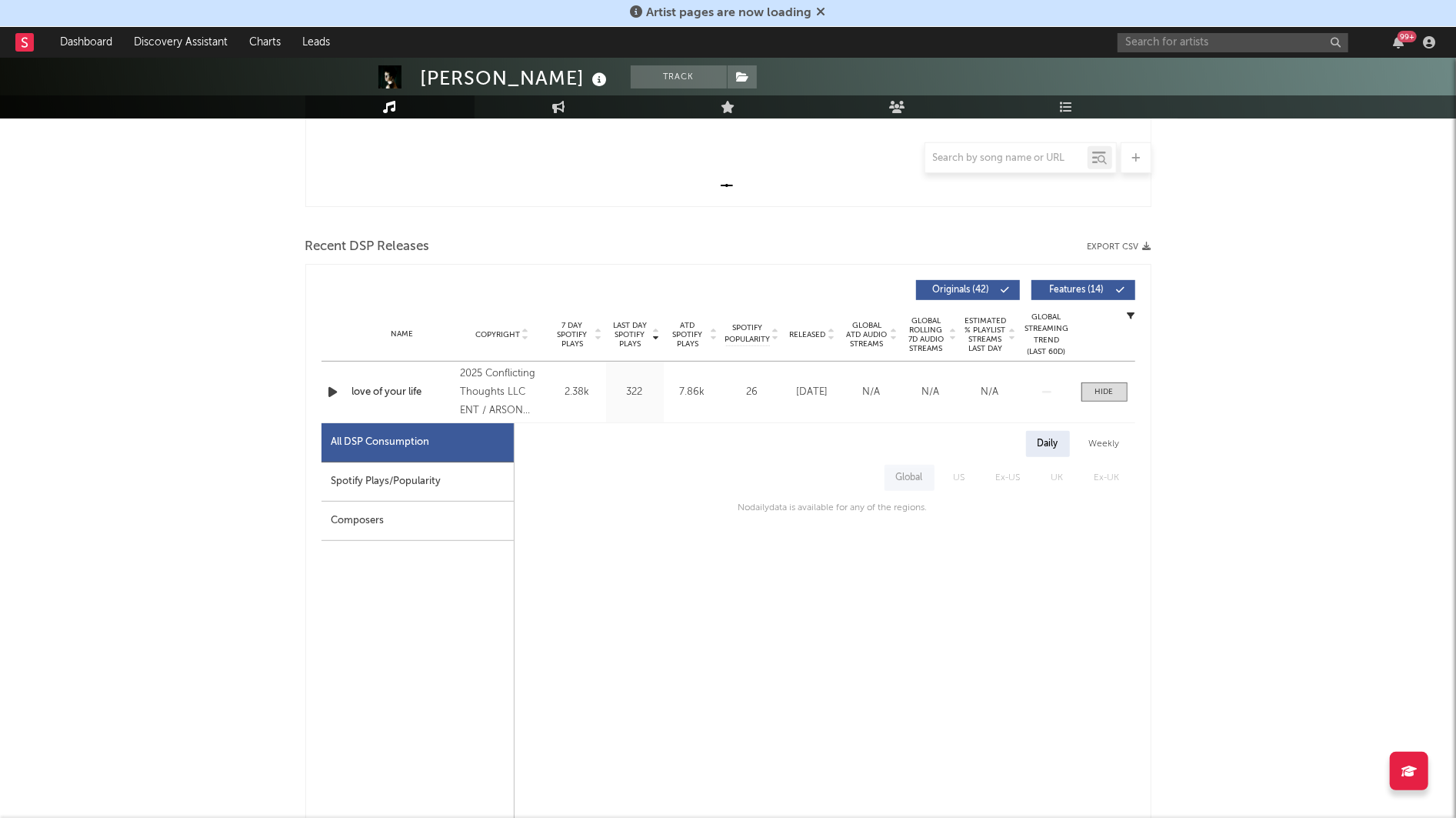
scroll to position [0, 0]
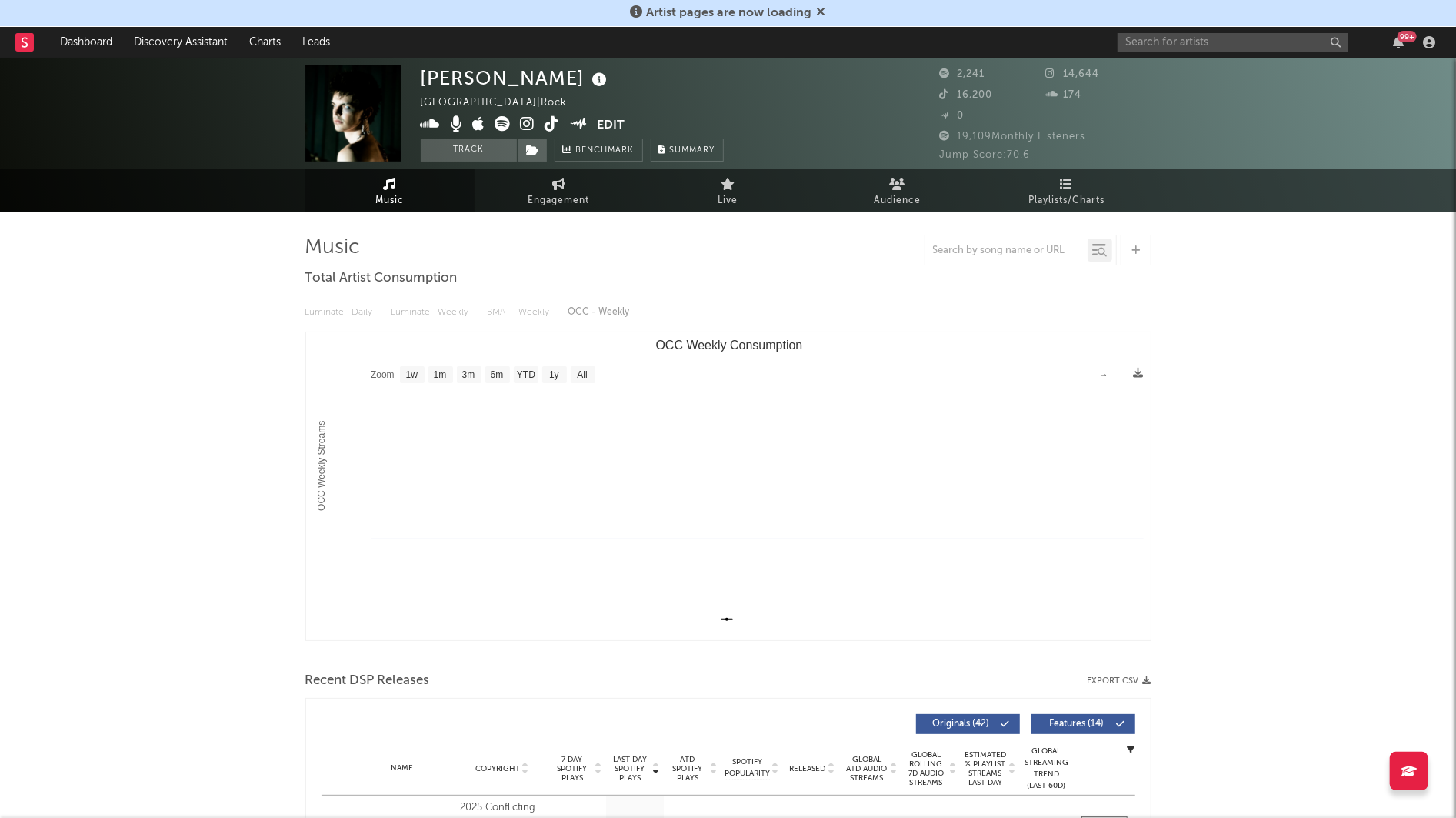
click at [498, 125] on icon at bounding box center [503, 124] width 15 height 15
click at [1145, 39] on input "text" at bounding box center [1232, 43] width 230 height 19
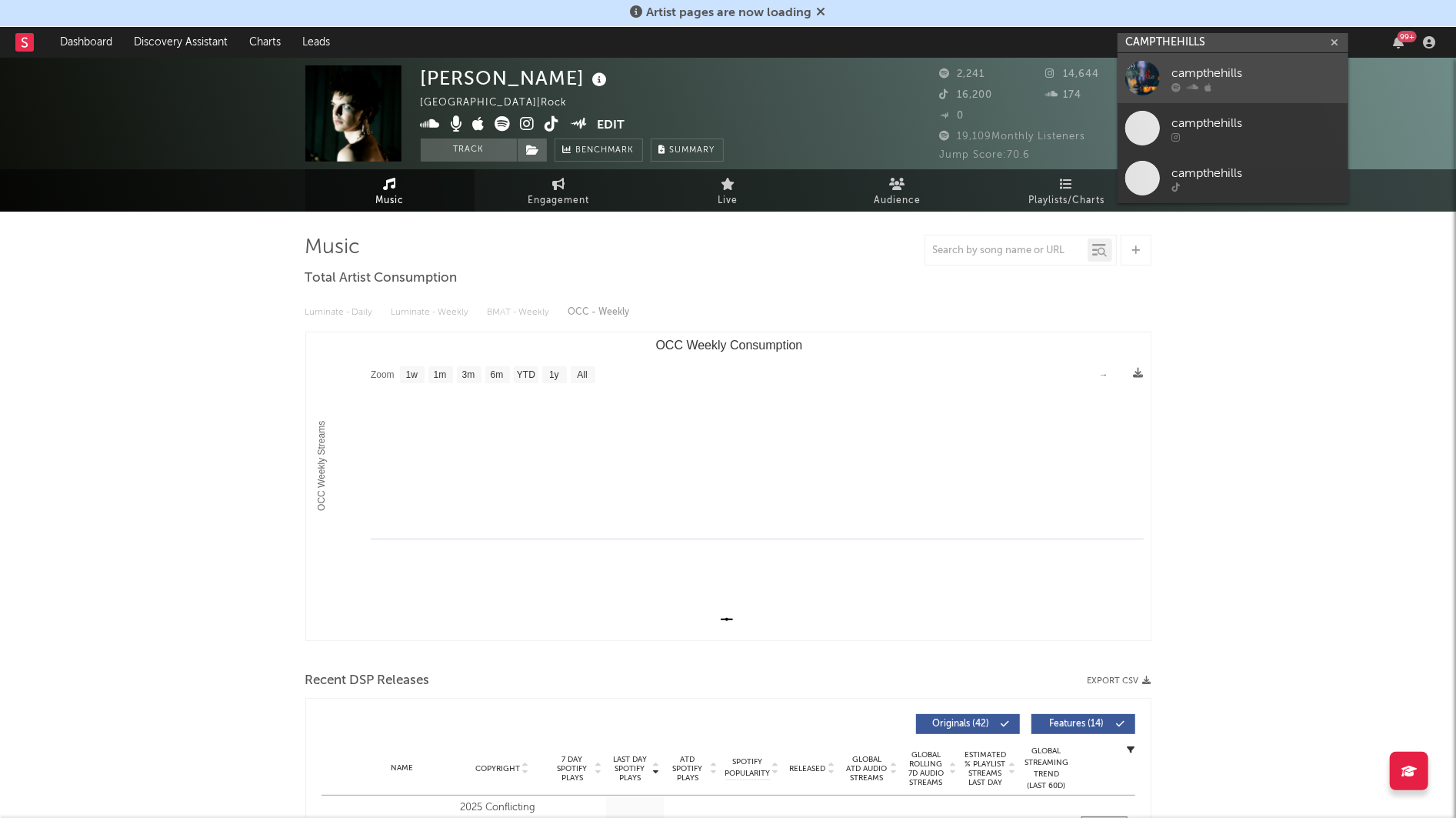
type input "CAMPTHEHILLS"
click at [1207, 70] on div "campthehills" at bounding box center [1256, 73] width 169 height 18
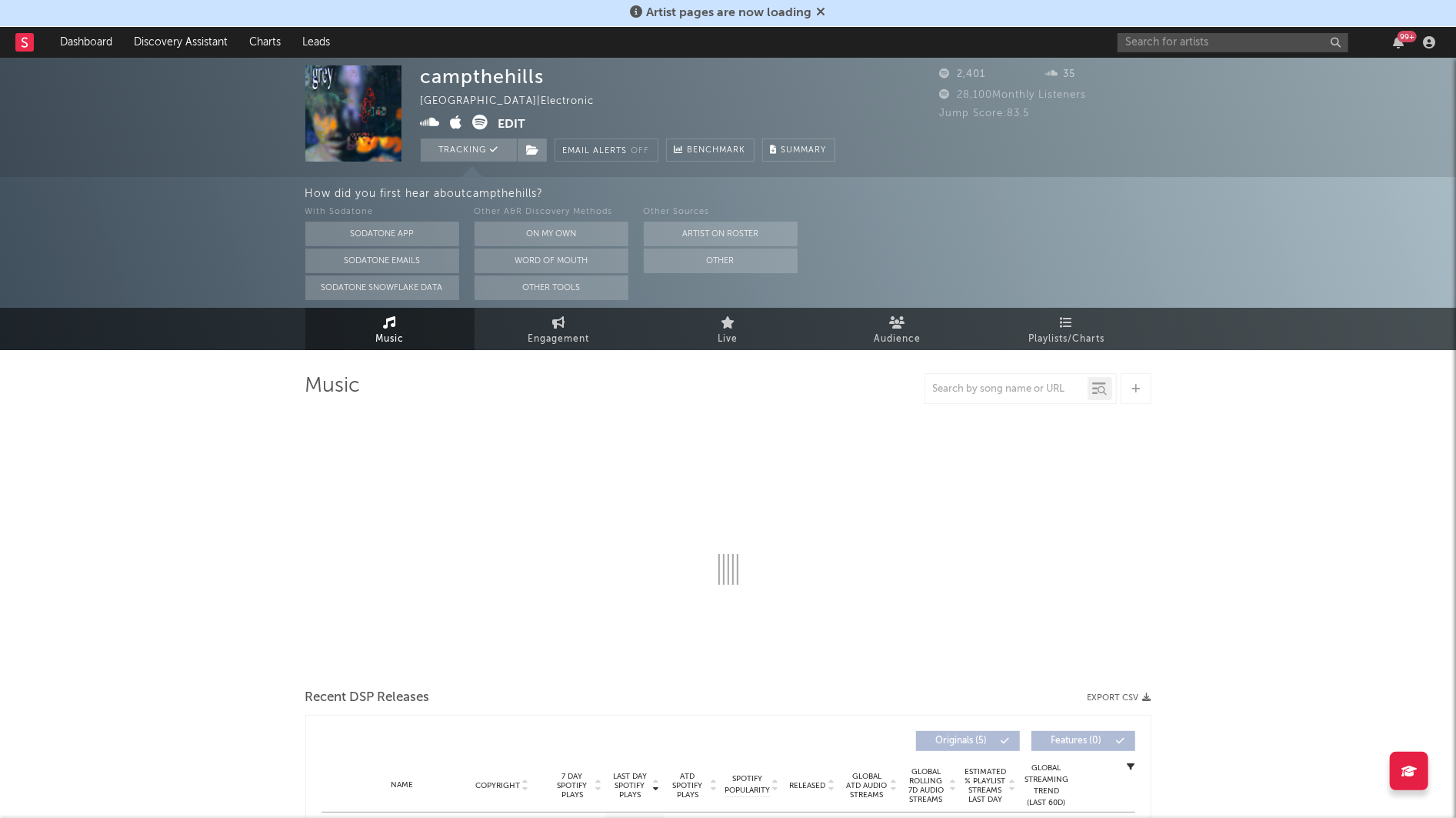
select select "1w"
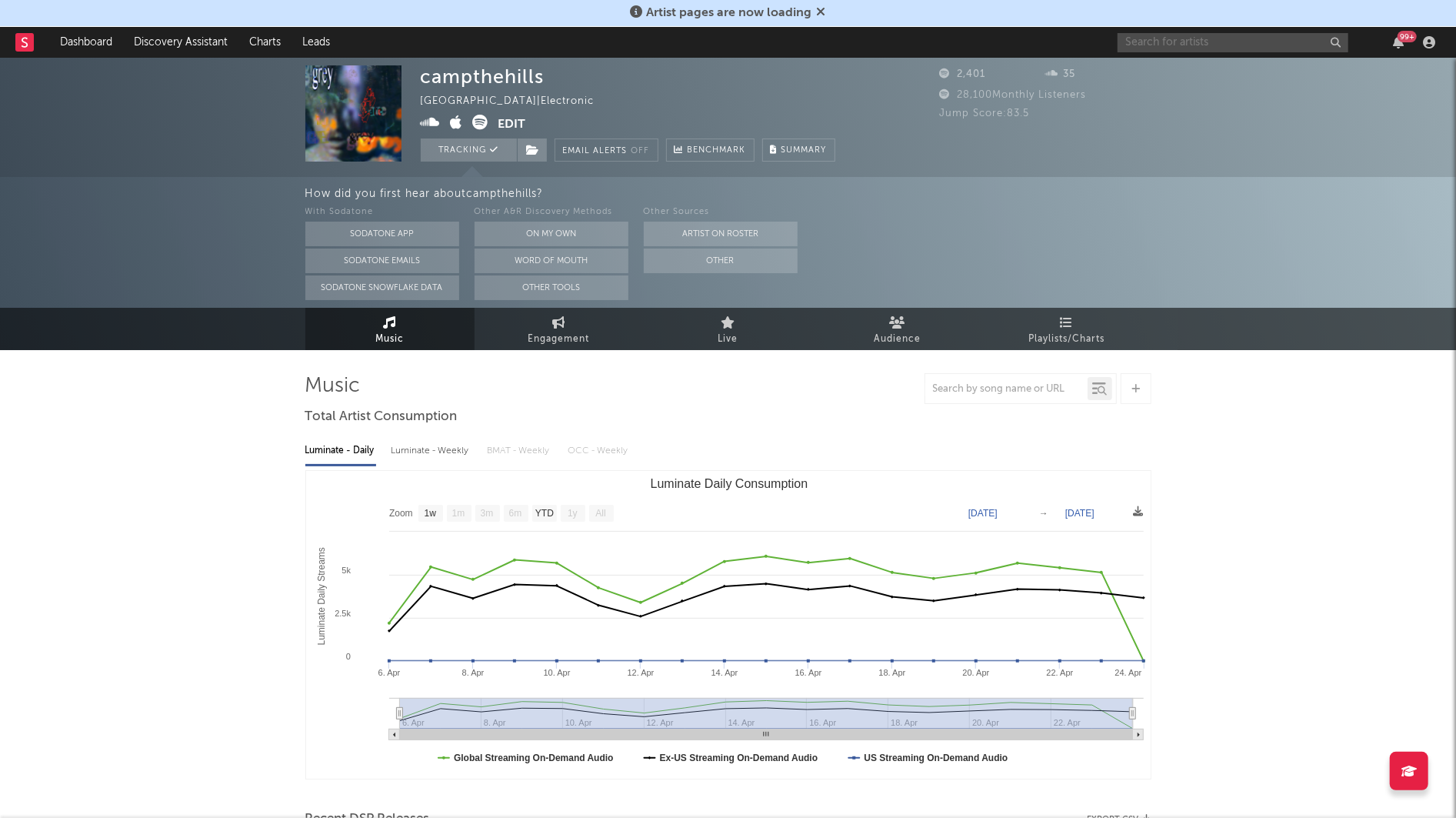
click at [1172, 39] on input "text" at bounding box center [1232, 43] width 230 height 19
type input "moshc0re"
click at [1177, 81] on div "moshc0re" at bounding box center [1256, 73] width 169 height 18
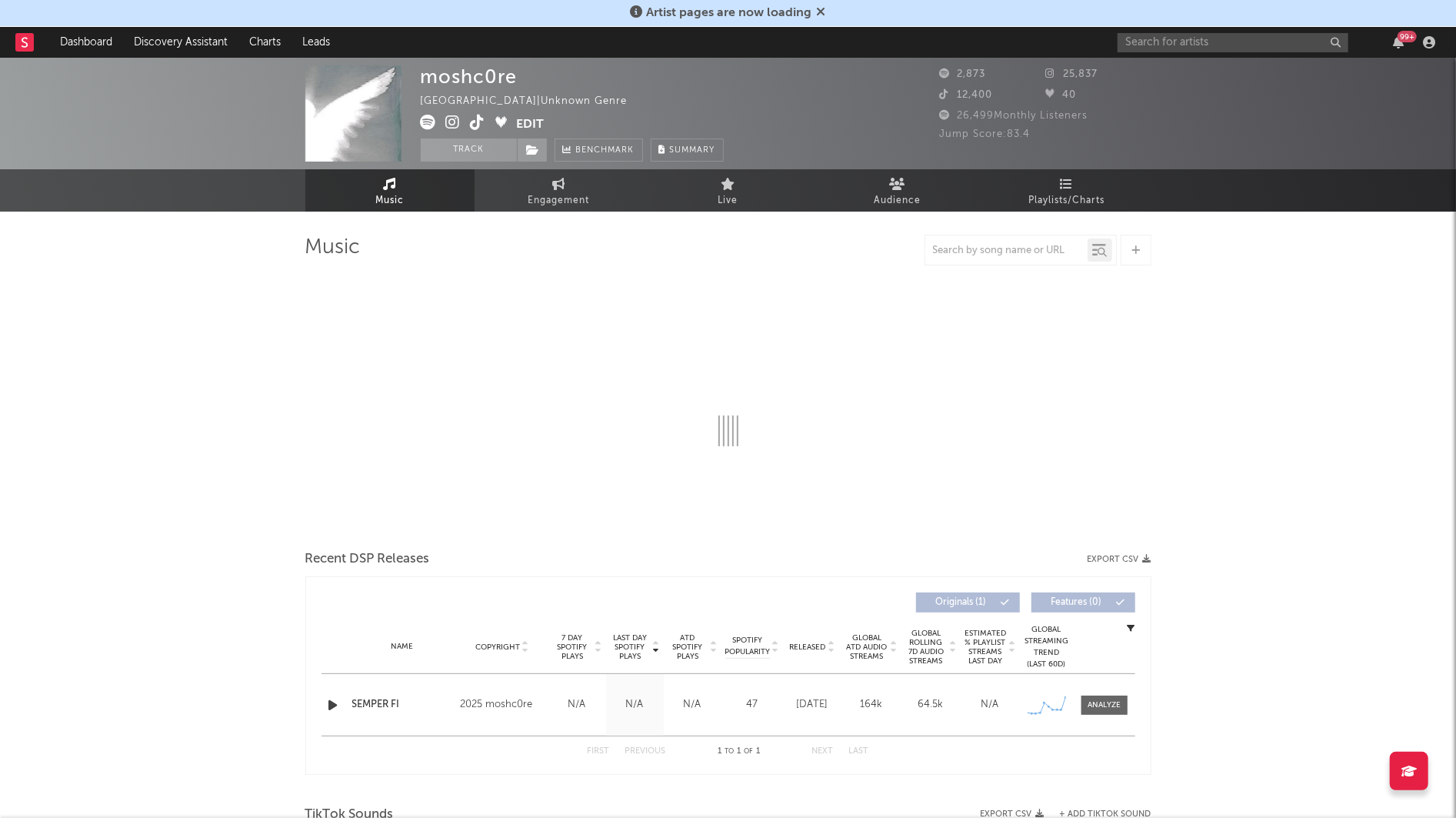
select select "1w"
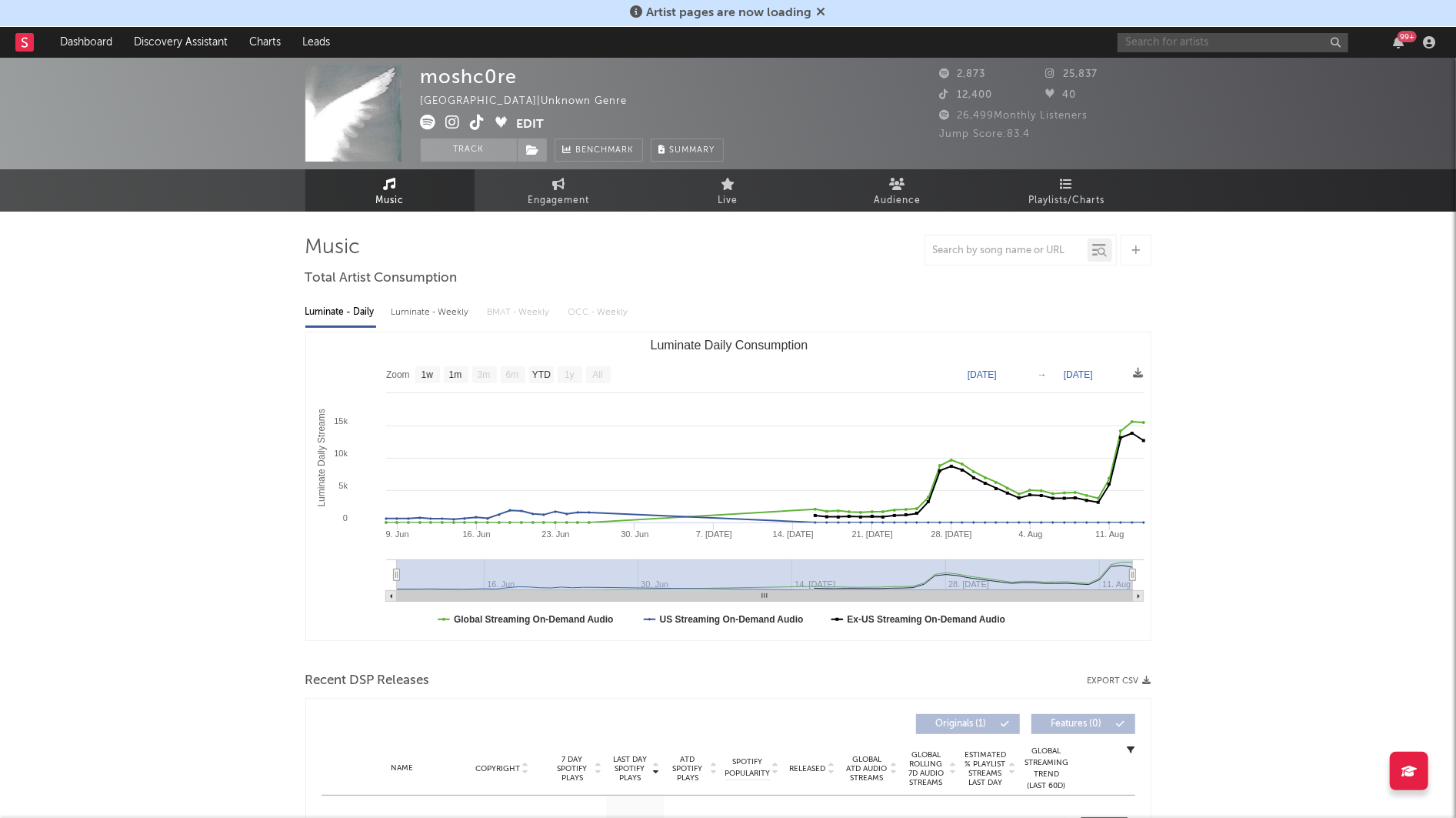
click at [1179, 40] on input "text" at bounding box center [1232, 43] width 230 height 19
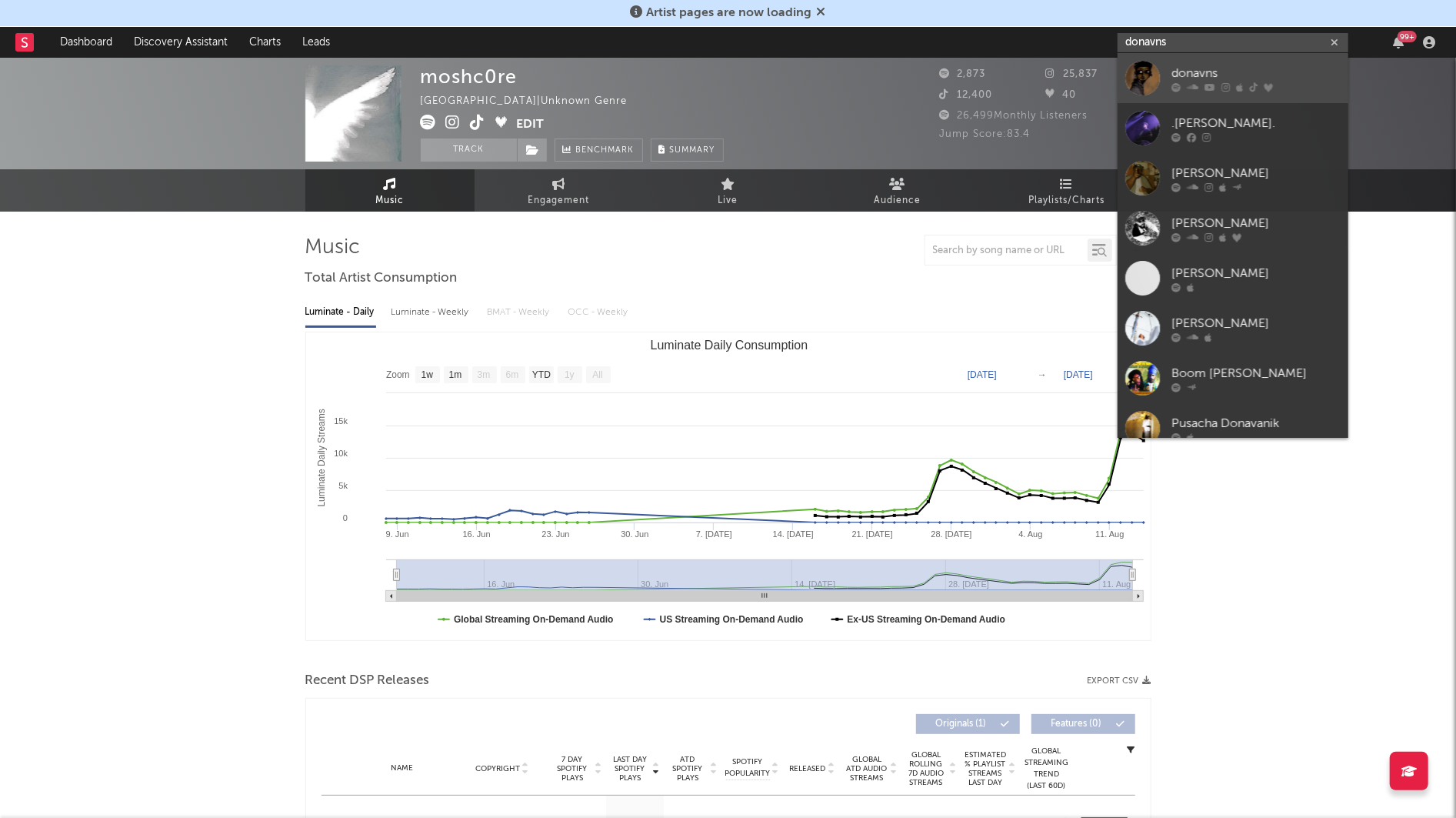
type input "donavns"
click at [1203, 86] on div at bounding box center [1256, 87] width 169 height 10
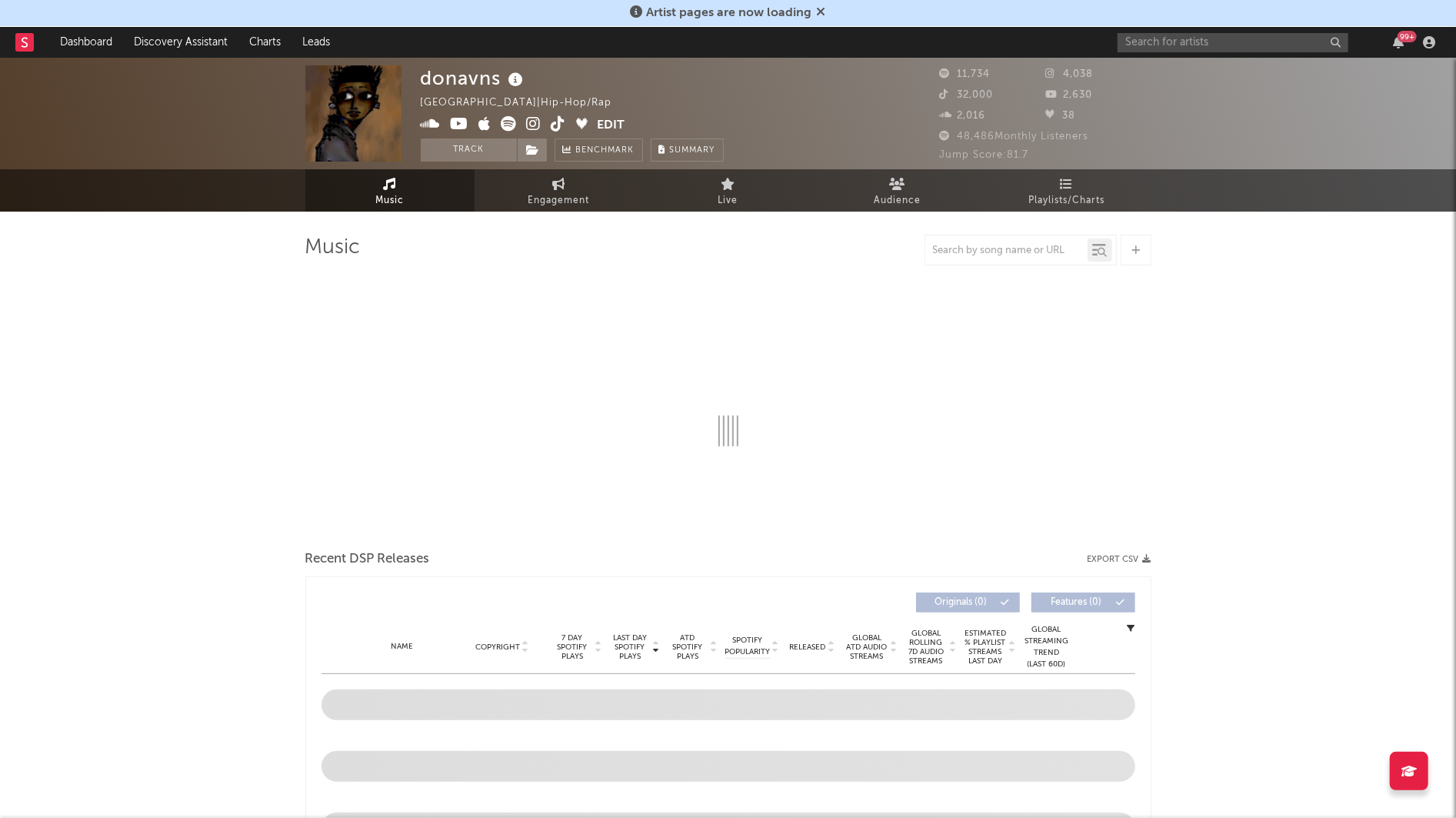
select select "6m"
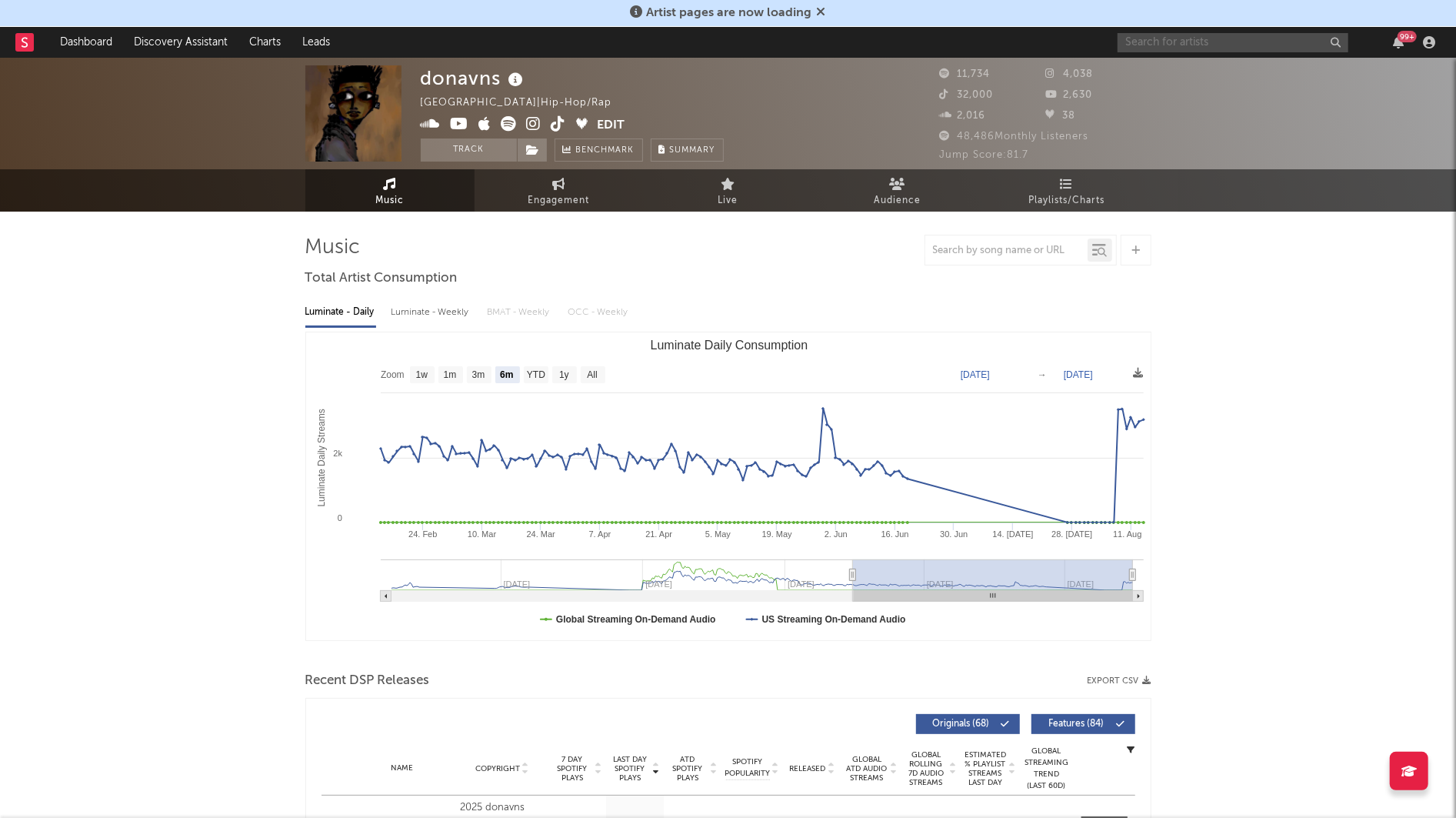
click at [1160, 48] on input "text" at bounding box center [1232, 43] width 230 height 19
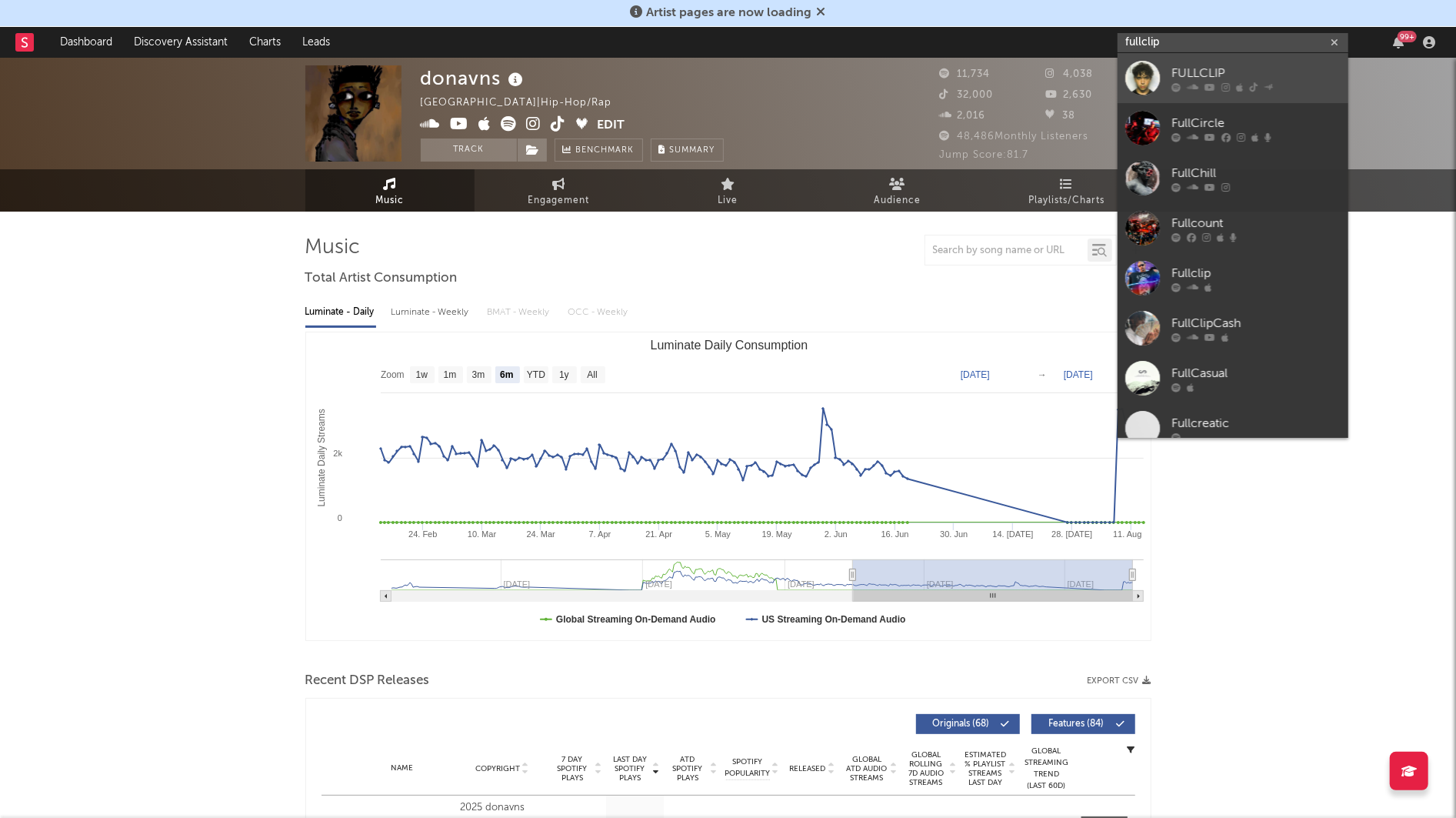
type input "fullclip"
click at [1202, 86] on div at bounding box center [1256, 87] width 169 height 10
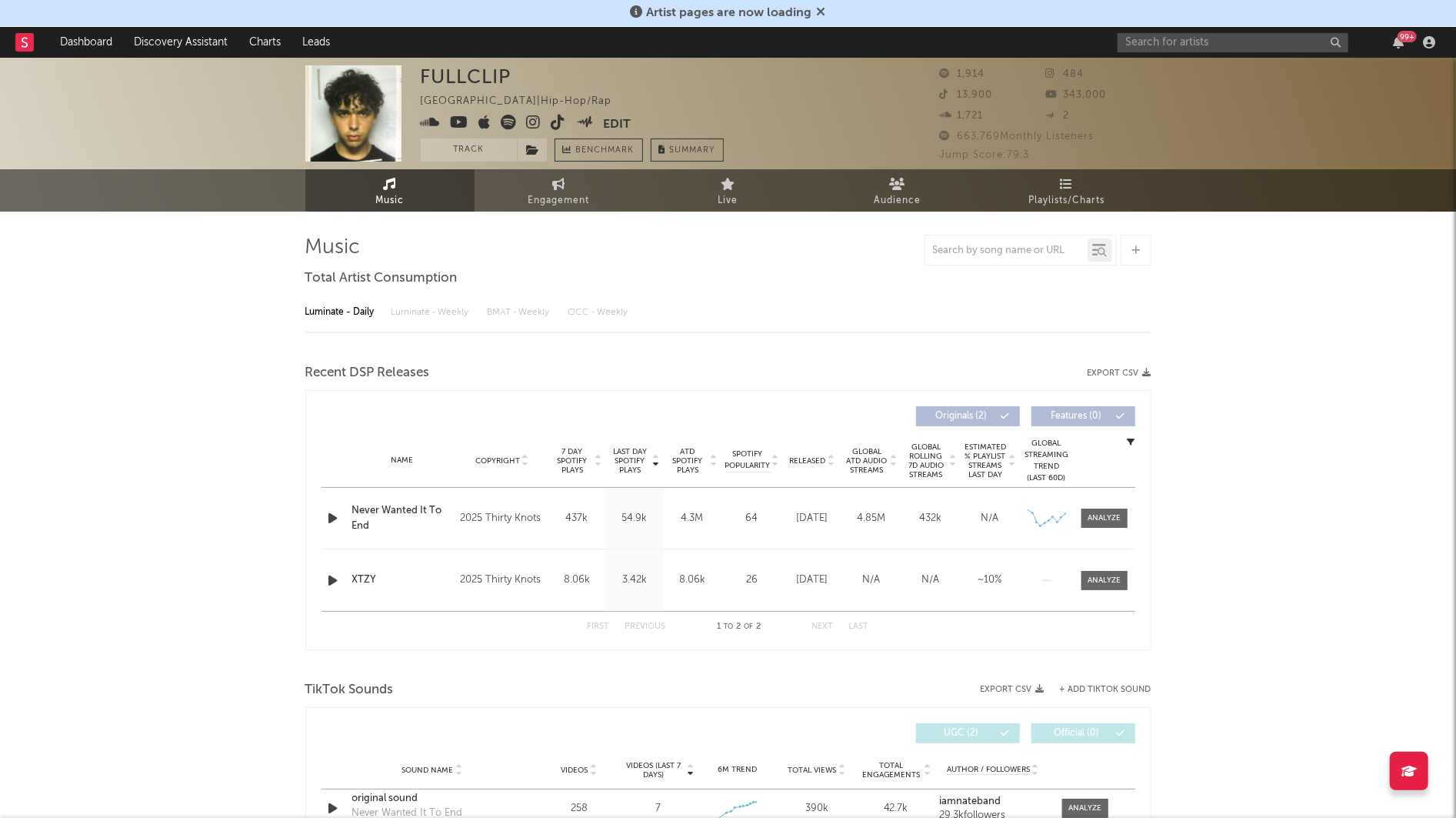
select select "1w"
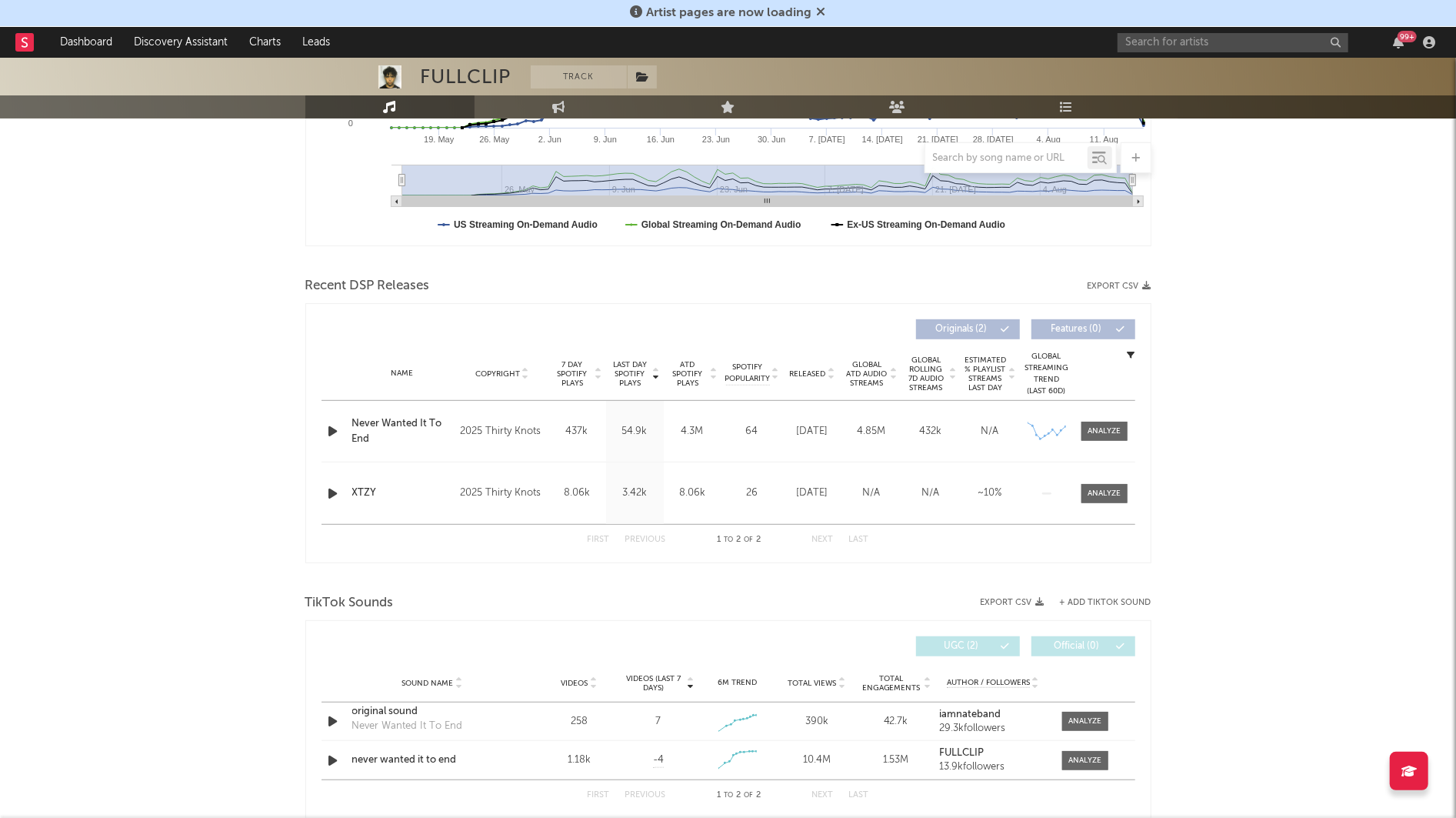
scroll to position [398, 0]
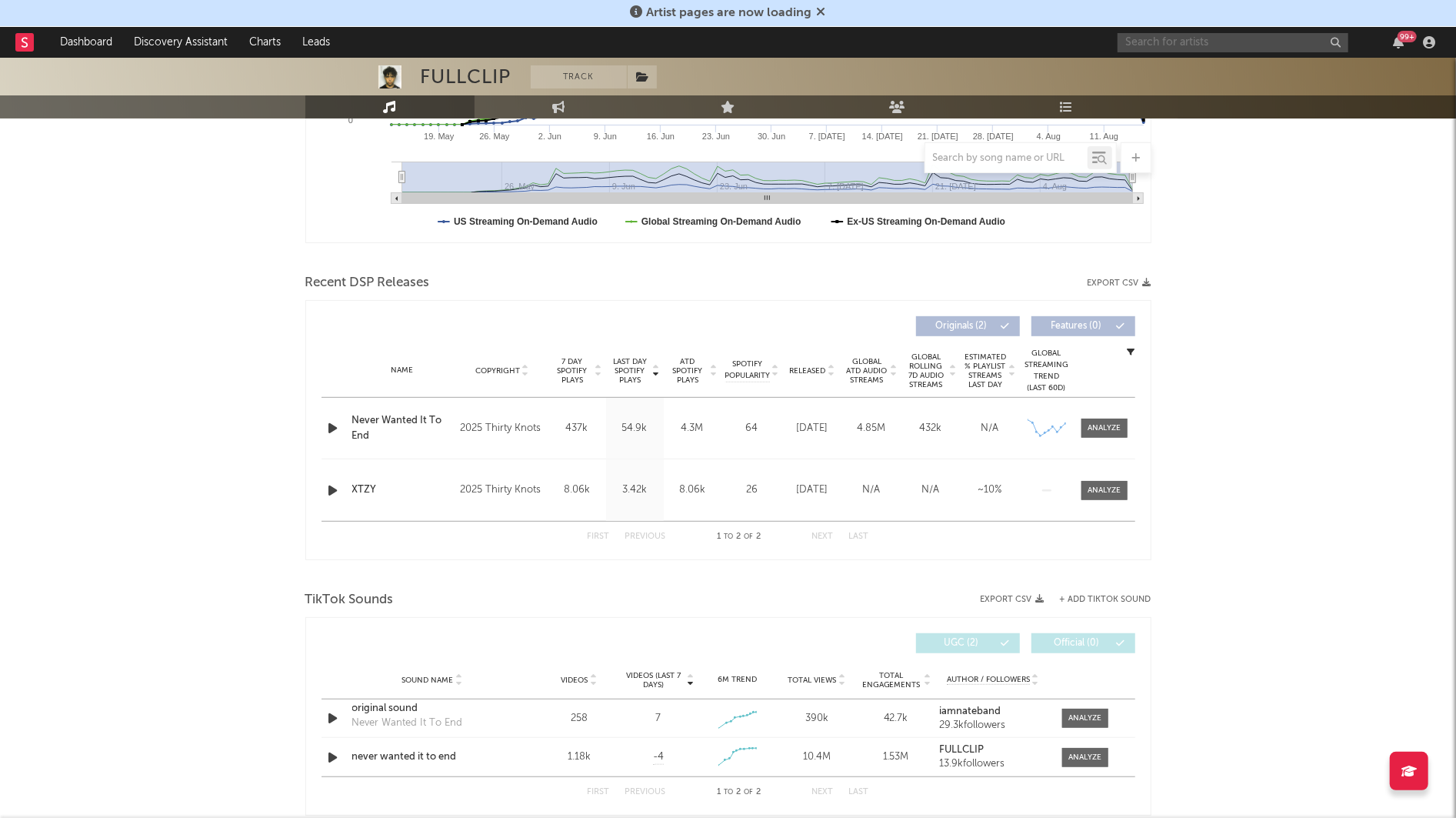
click at [1130, 49] on input "text" at bounding box center [1232, 43] width 230 height 19
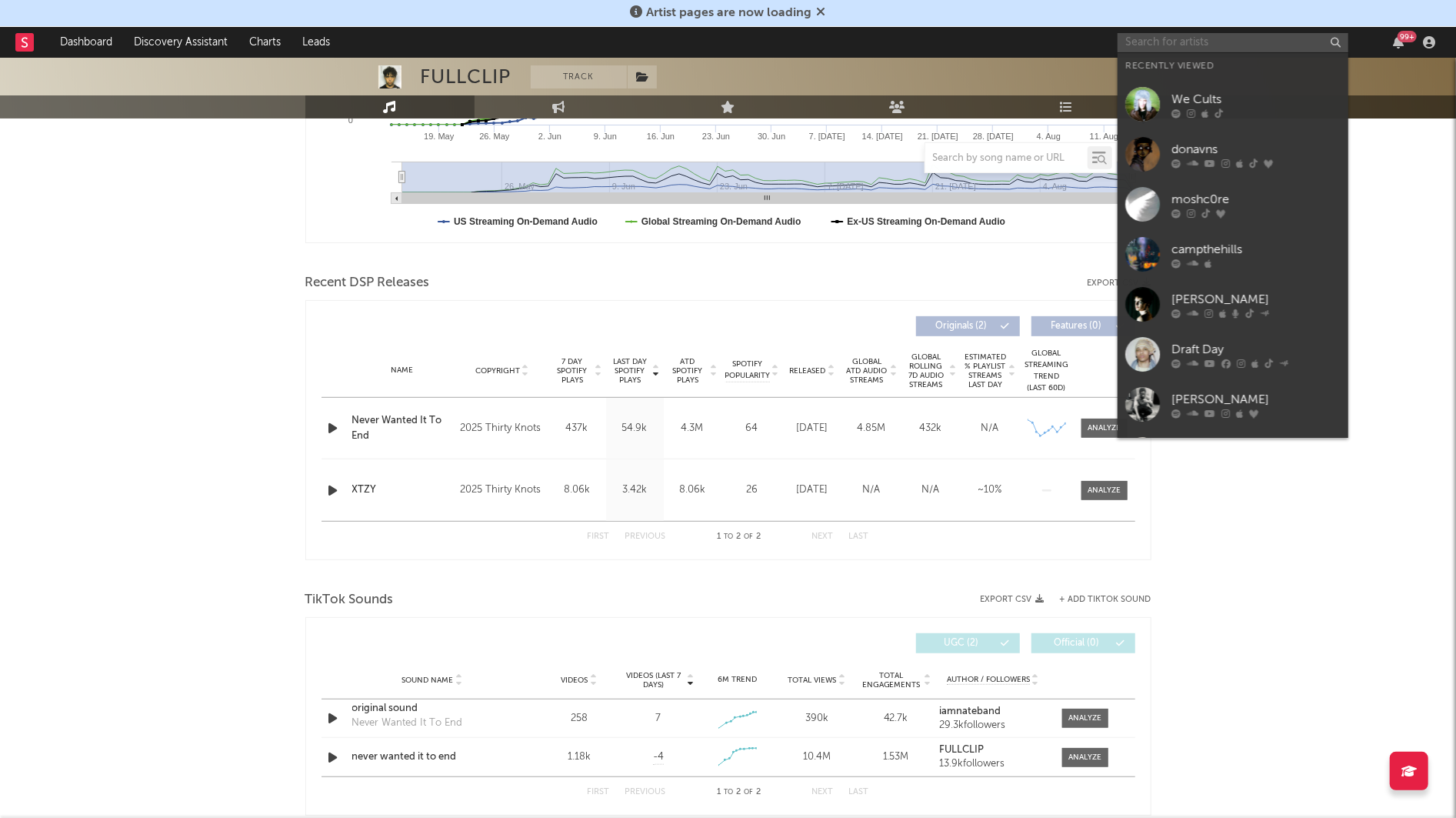
paste input "https://www.instagram.com/markdmnd/?hl=en"
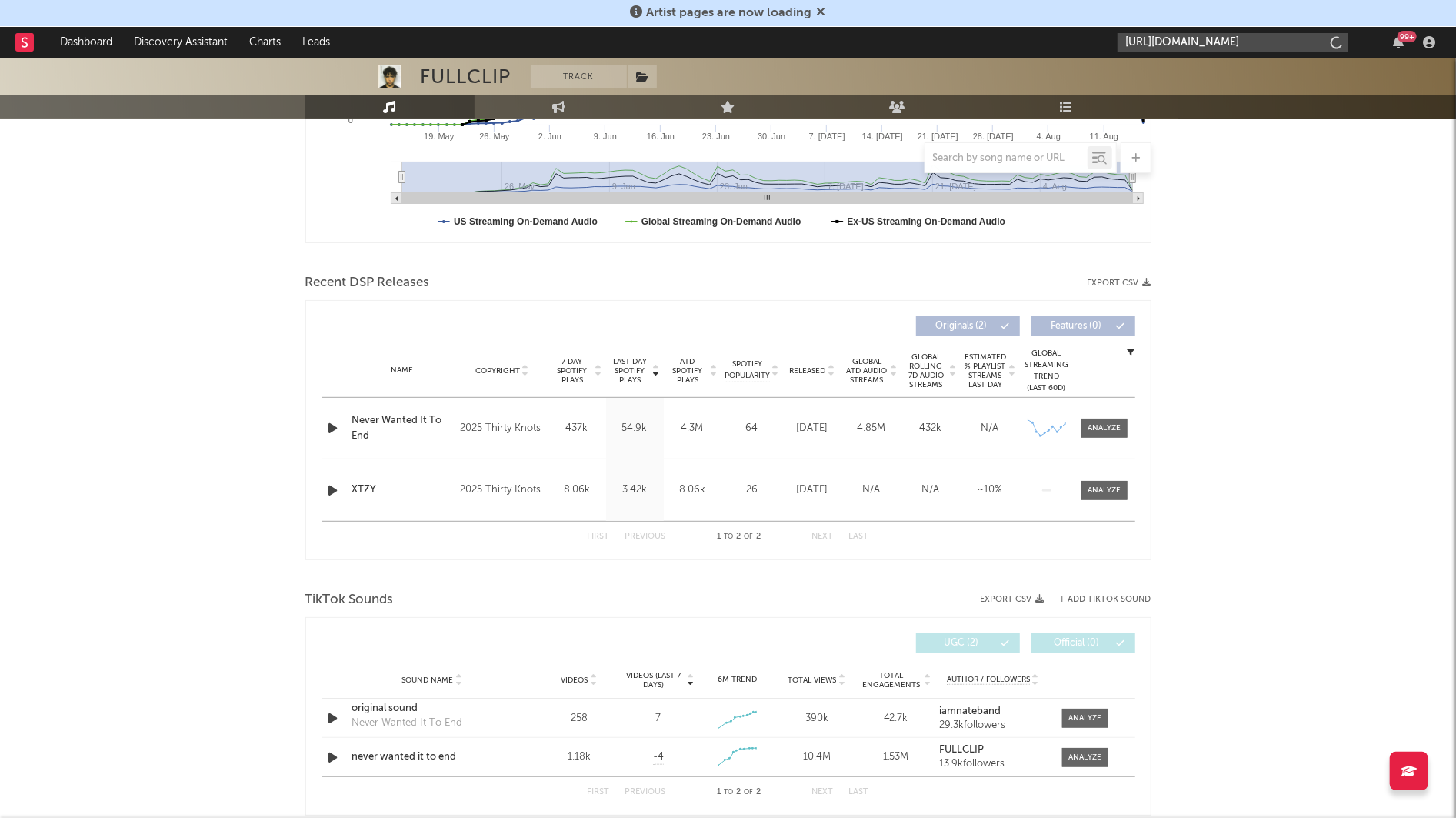
scroll to position [0, 34]
type input "https://www.instagram.com/markdmnd/?hl=en"
click at [1173, 81] on div "markdmnd" at bounding box center [1256, 77] width 169 height 18
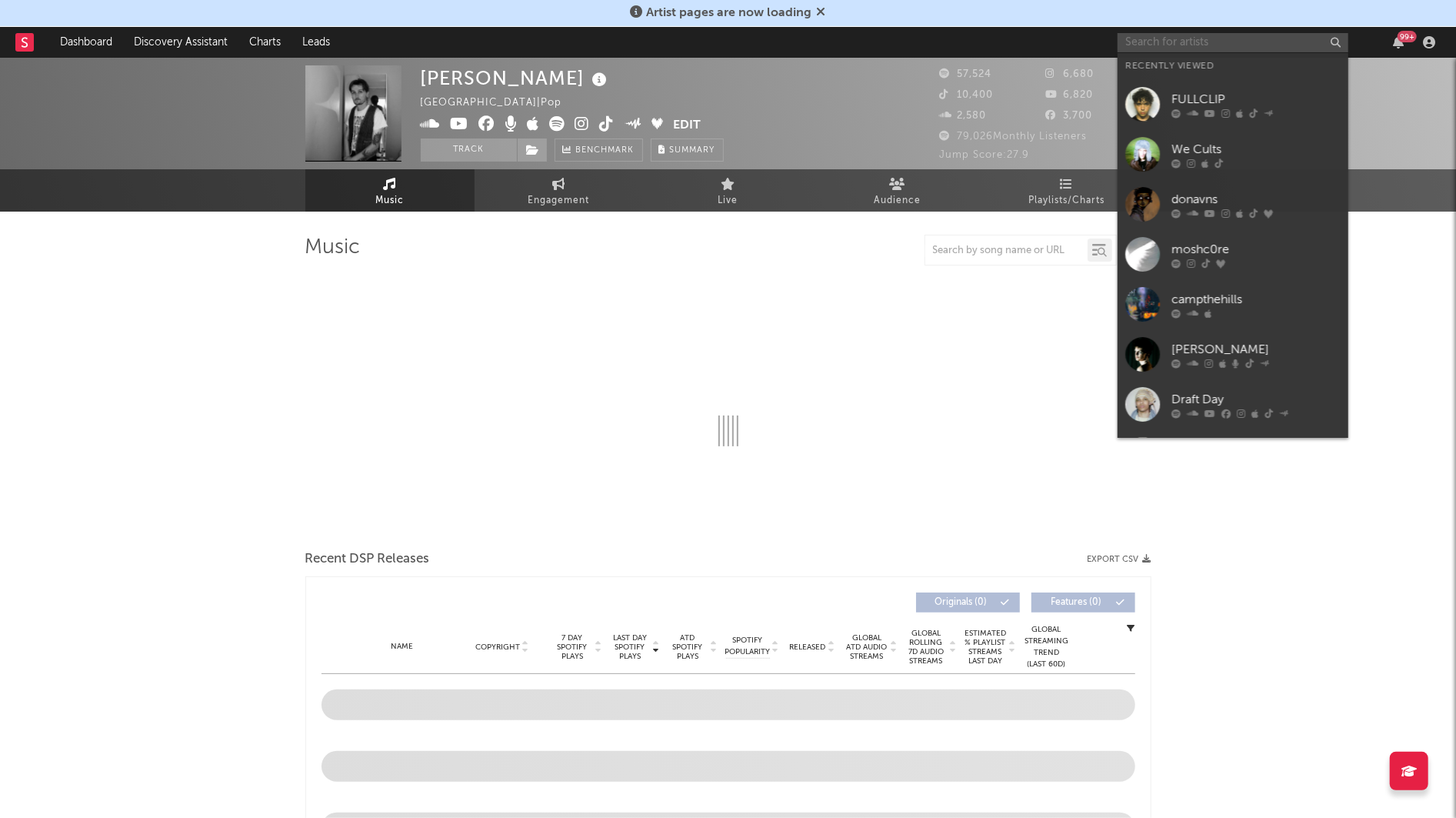
click at [1209, 45] on input "text" at bounding box center [1232, 43] width 230 height 19
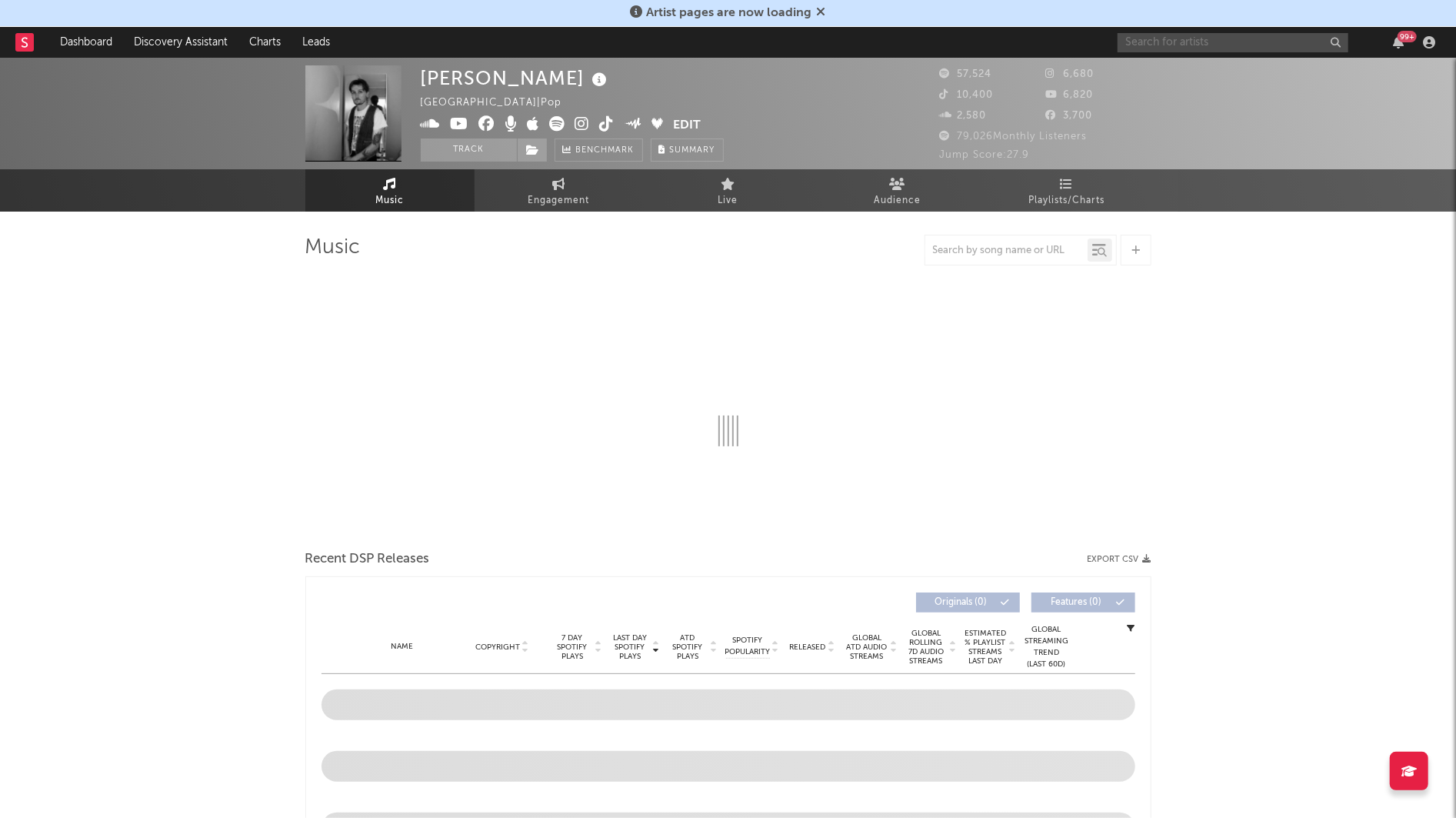
select select "6m"
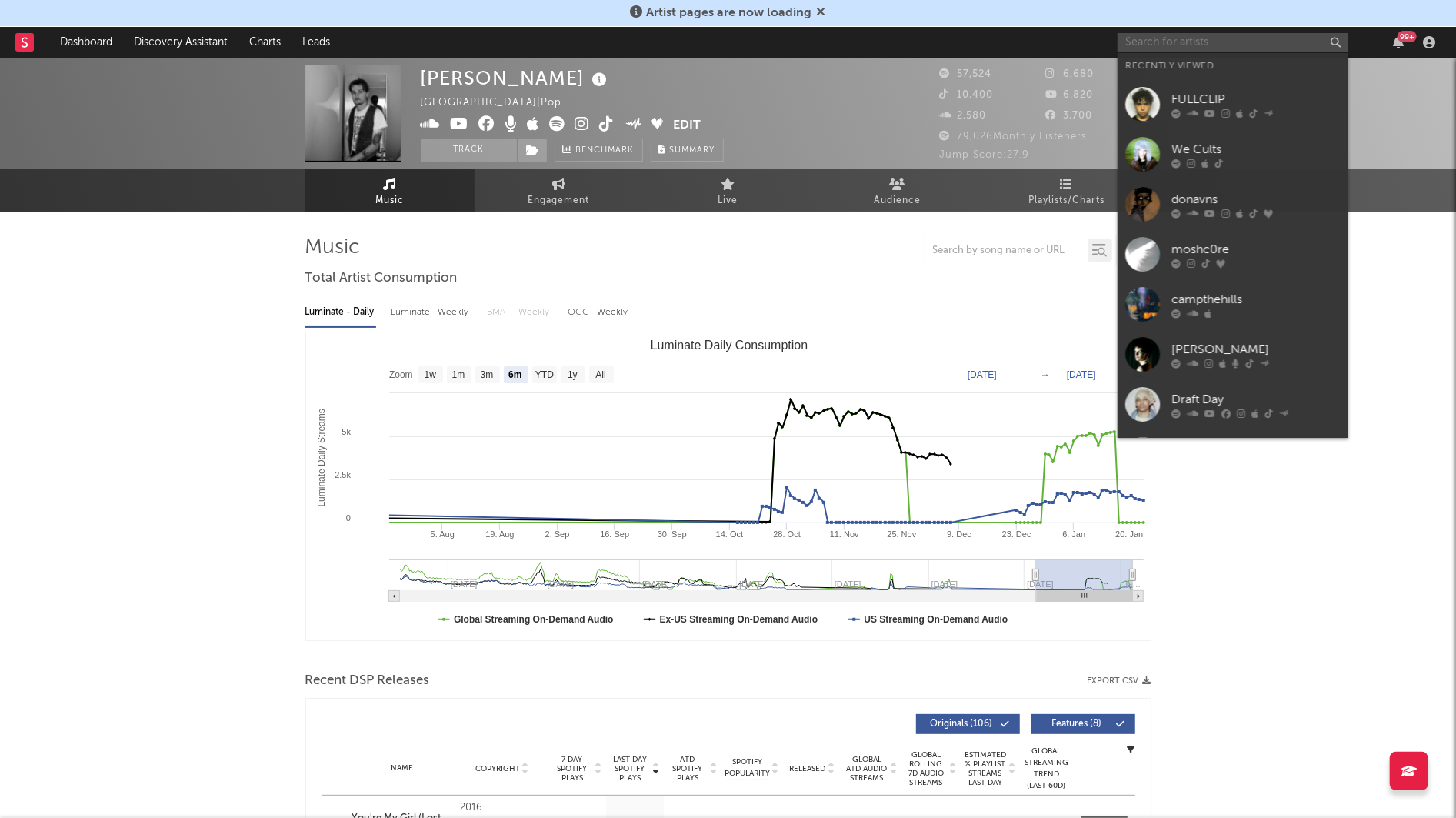
click at [1161, 38] on input "text" at bounding box center [1232, 43] width 230 height 19
paste input "https://www.tiktok.com/@hoot.33?_t=ZT-8yzOKQyz2QX&_r=1"
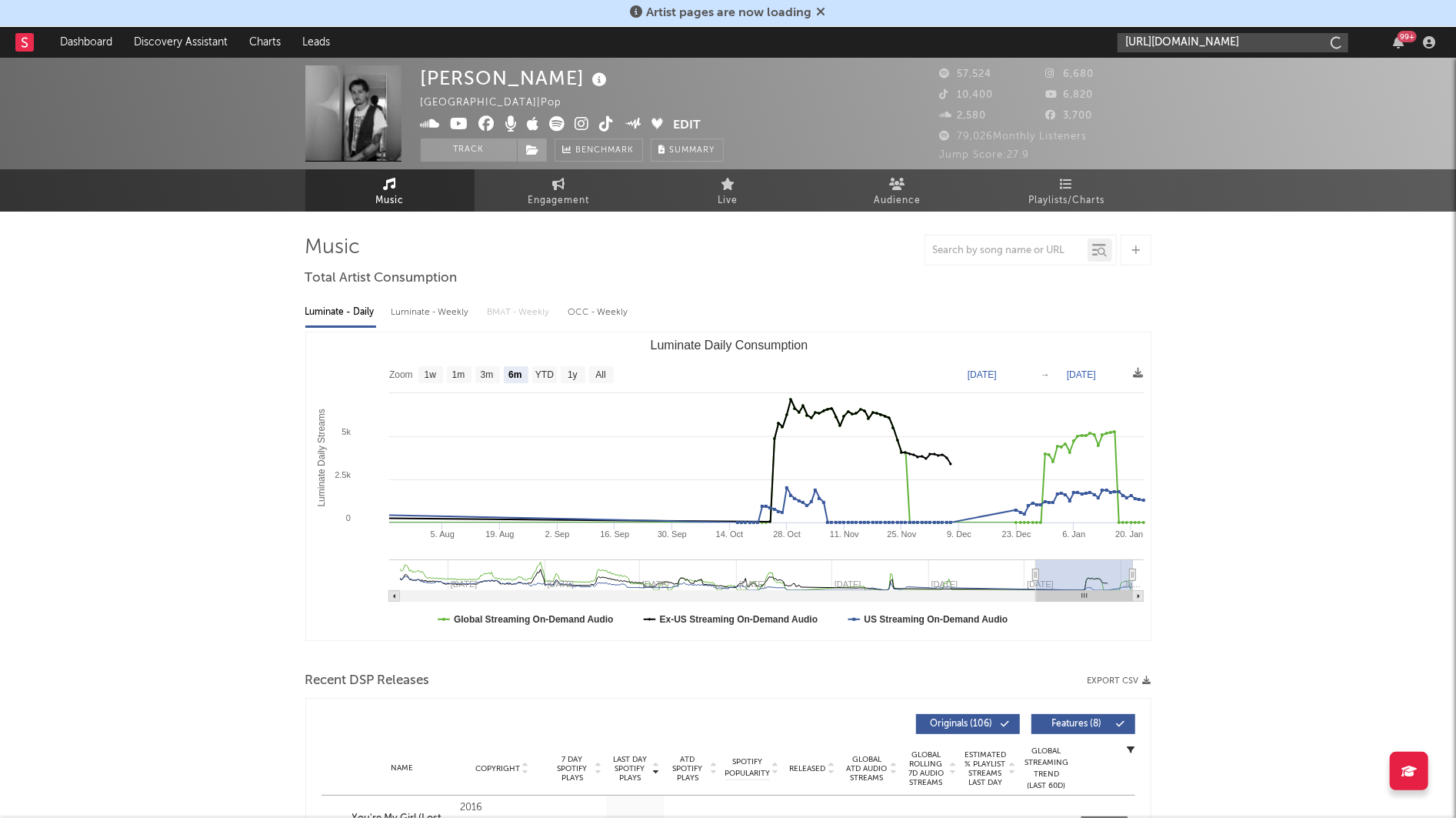
scroll to position [0, 116]
type input "https://www.tiktok.com/@hoot.33?_t=ZT-8yzOKQyz2QX&_r=1"
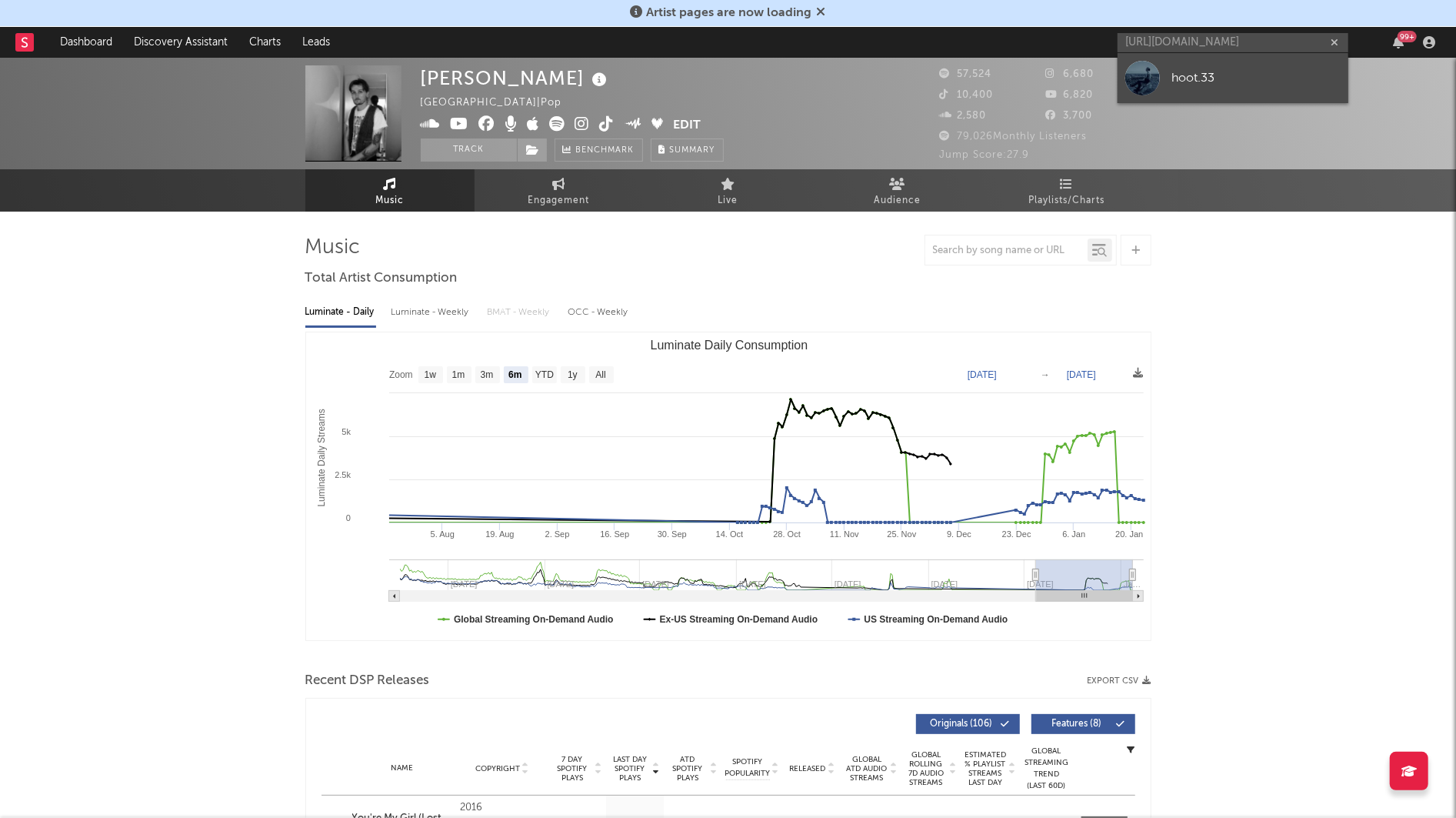
click at [1168, 73] on link "hoot.33" at bounding box center [1232, 78] width 230 height 50
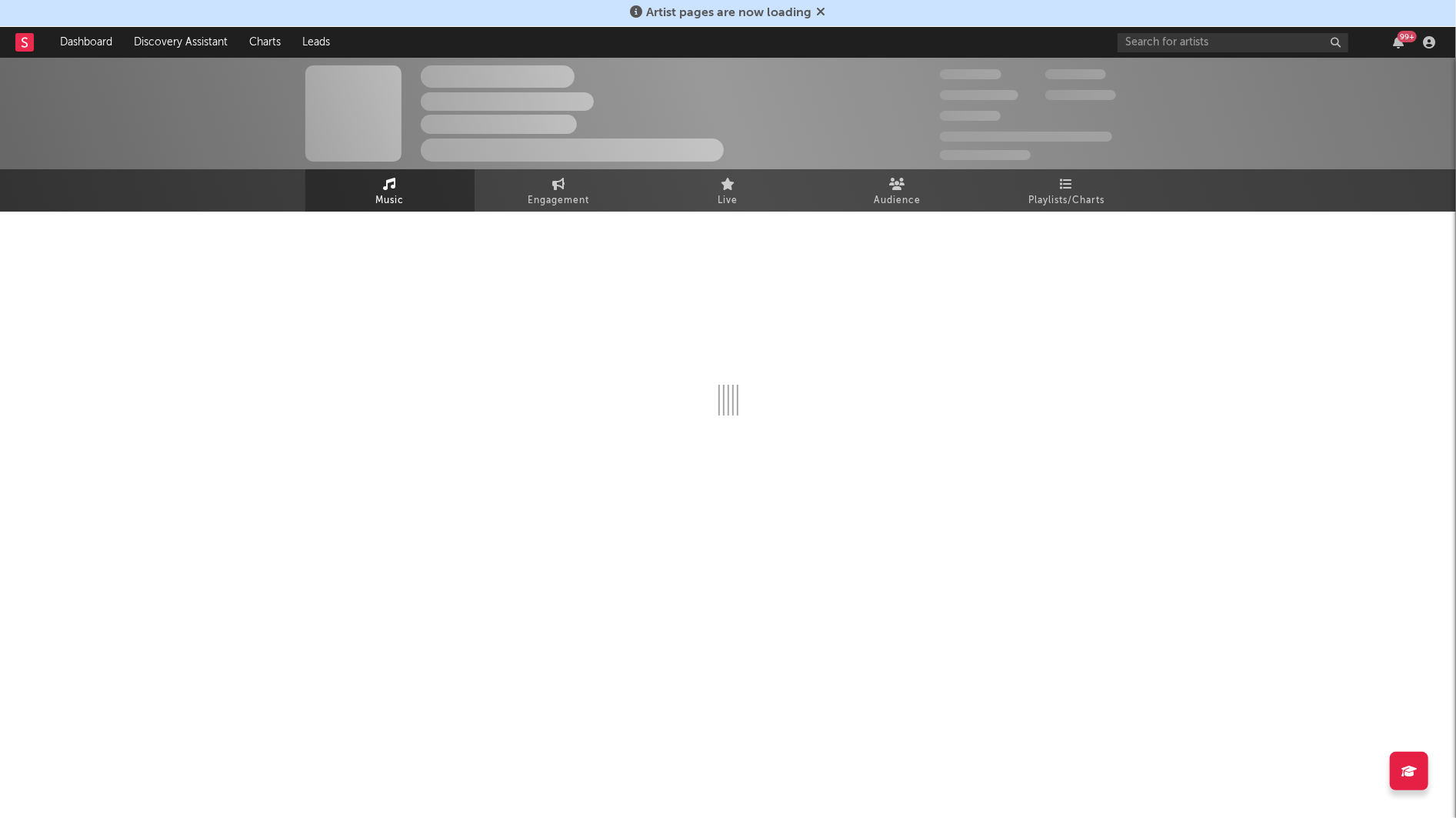
select select "1w"
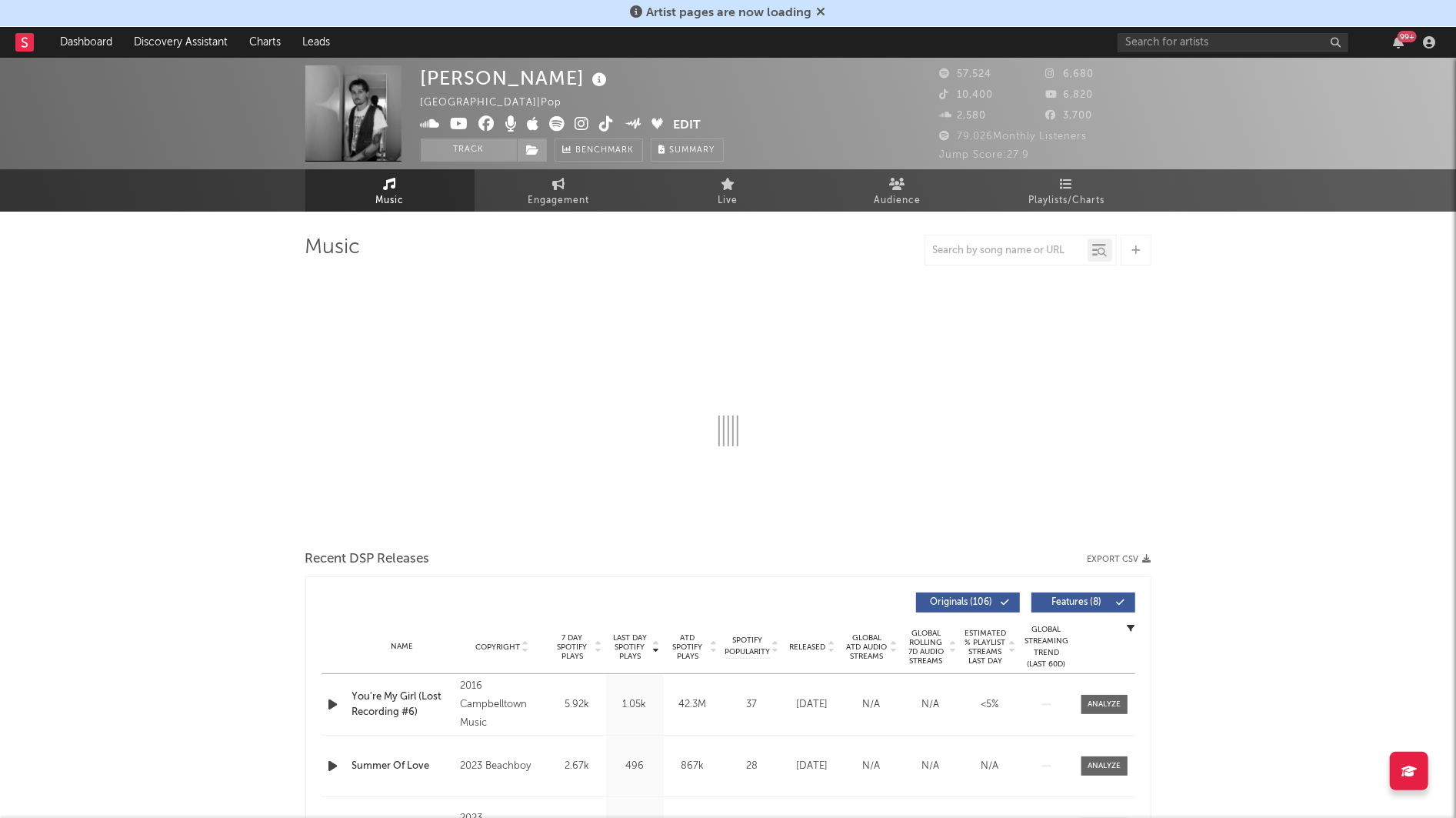
select select "6m"
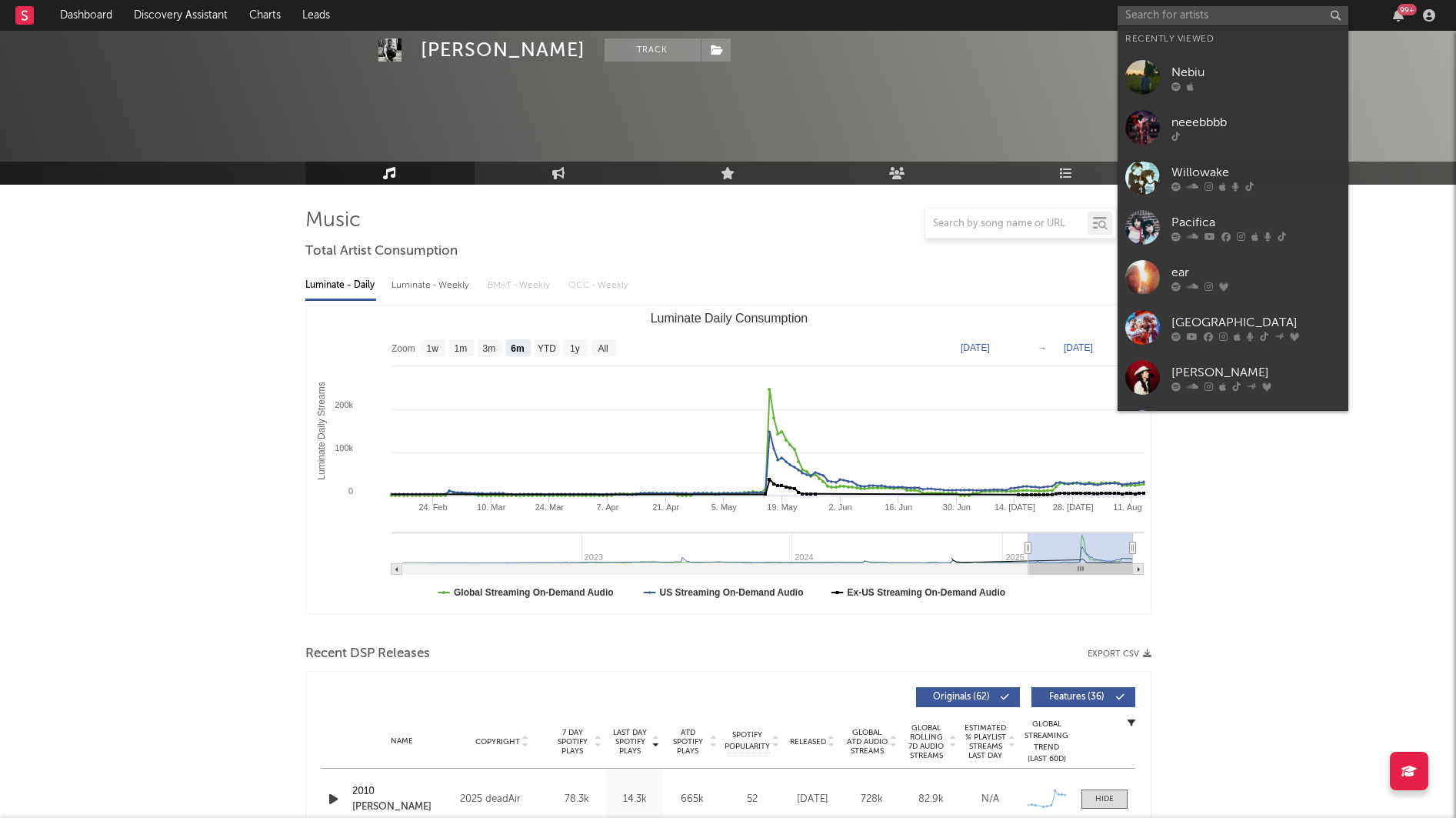
select select "6m"
select select "1w"
click at [1167, 16] on input "text" at bounding box center [1232, 16] width 230 height 19
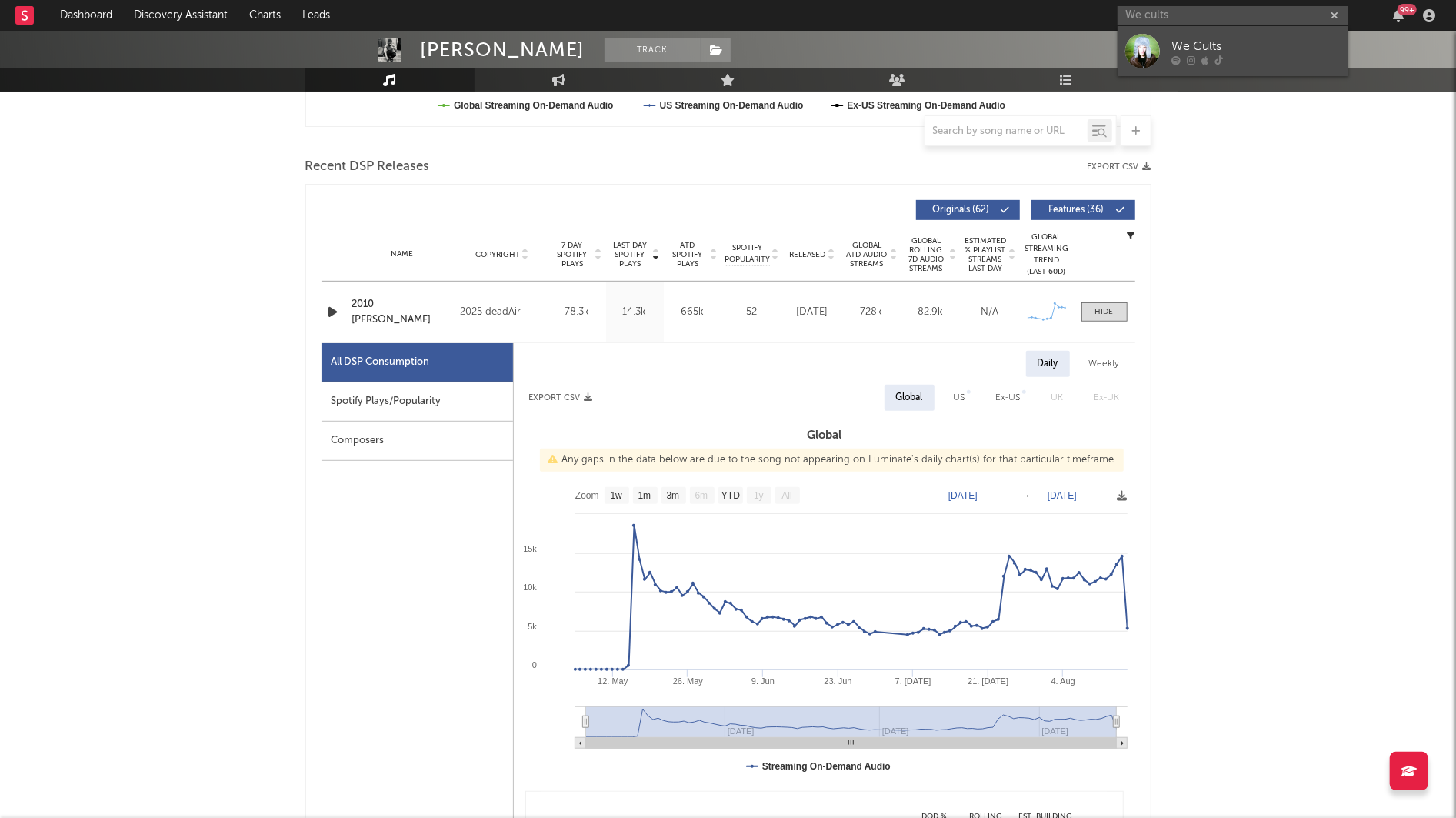
type input "We cults"
click at [1218, 38] on div "We Cults" at bounding box center [1256, 46] width 169 height 18
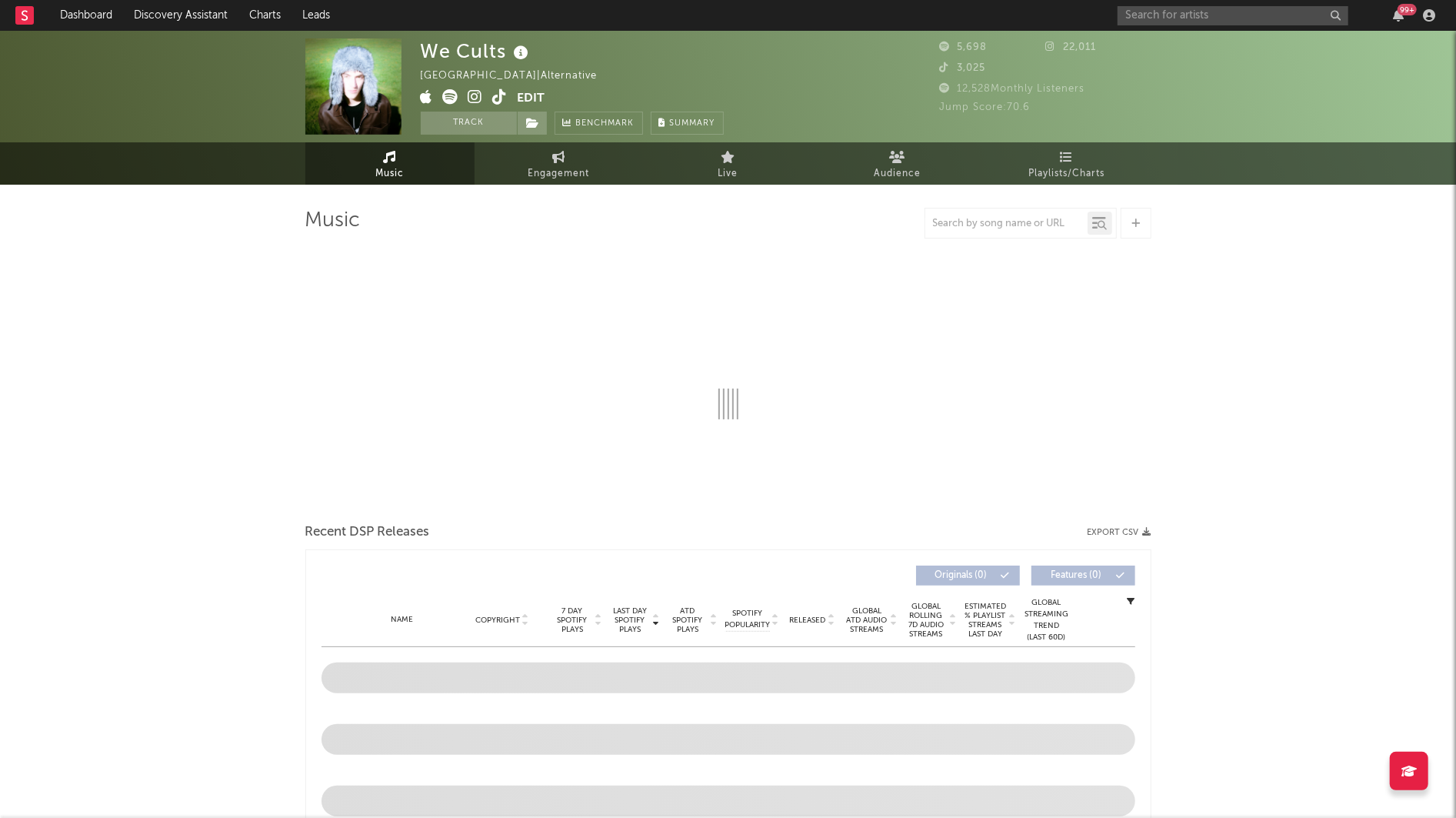
select select "6m"
